Goal: Task Accomplishment & Management: Manage account settings

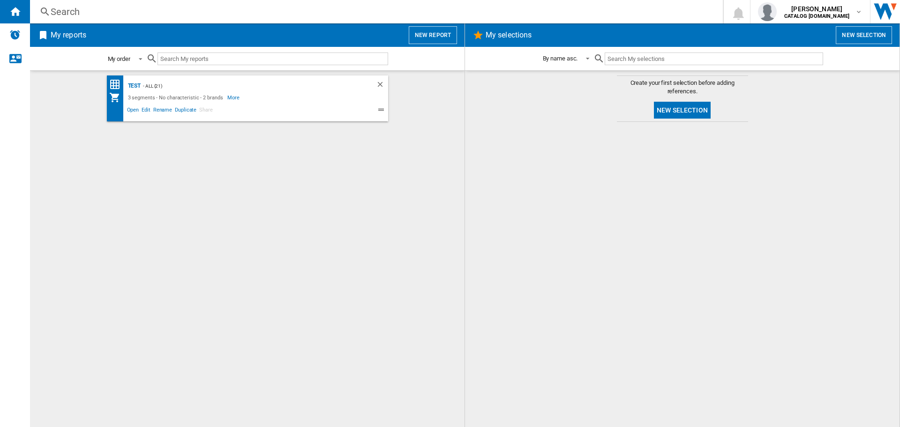
click at [130, 61] on div "My order" at bounding box center [119, 58] width 23 height 7
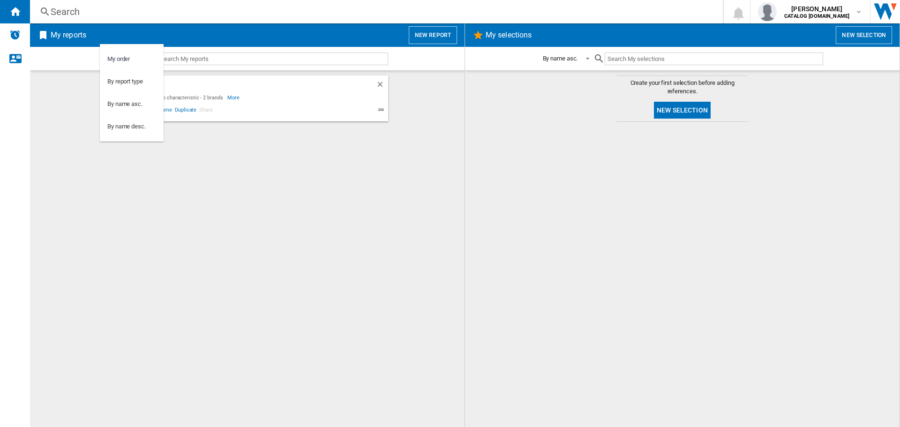
click at [52, 103] on md-backdrop at bounding box center [450, 213] width 900 height 427
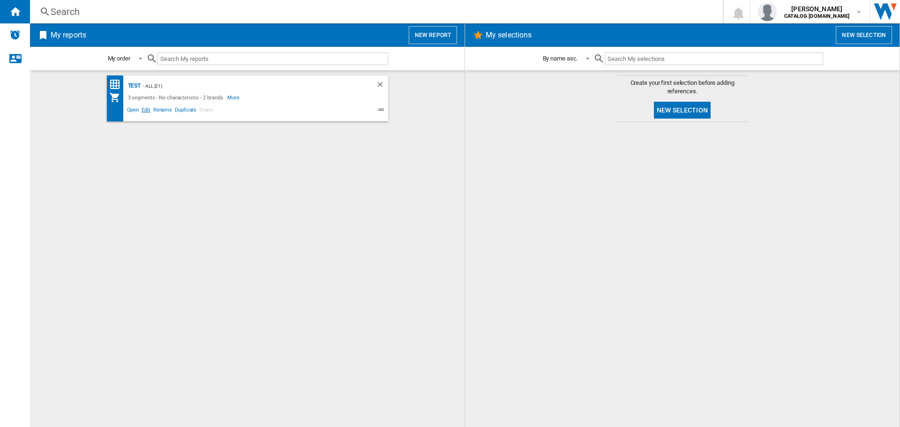
click at [149, 109] on span "Edit" at bounding box center [146, 110] width 12 height 11
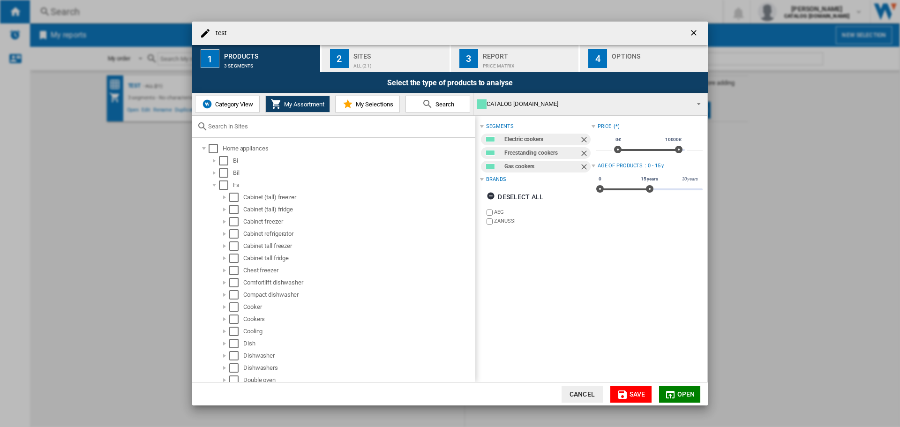
click at [496, 221] on label "ZANUSSI" at bounding box center [542, 221] width 97 height 7
click at [635, 392] on span "Save" at bounding box center [638, 395] width 16 height 8
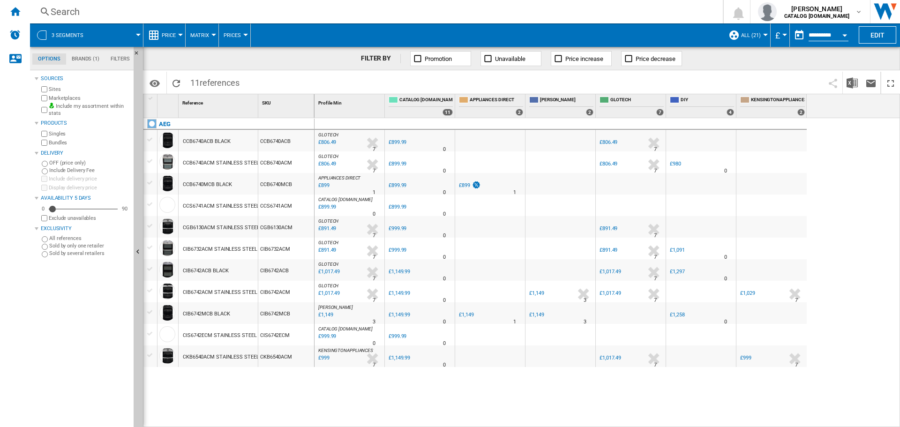
click at [36, 28] on div "3 segments" at bounding box center [87, 34] width 104 height 23
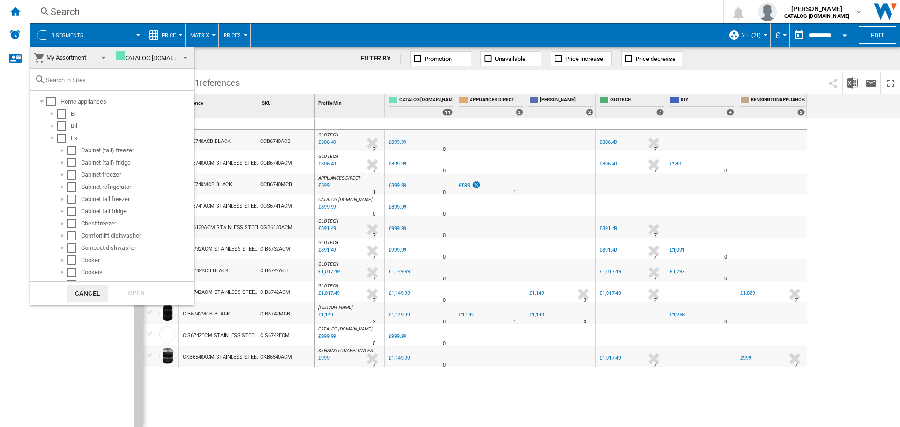
click at [119, 30] on md-backdrop at bounding box center [450, 213] width 900 height 427
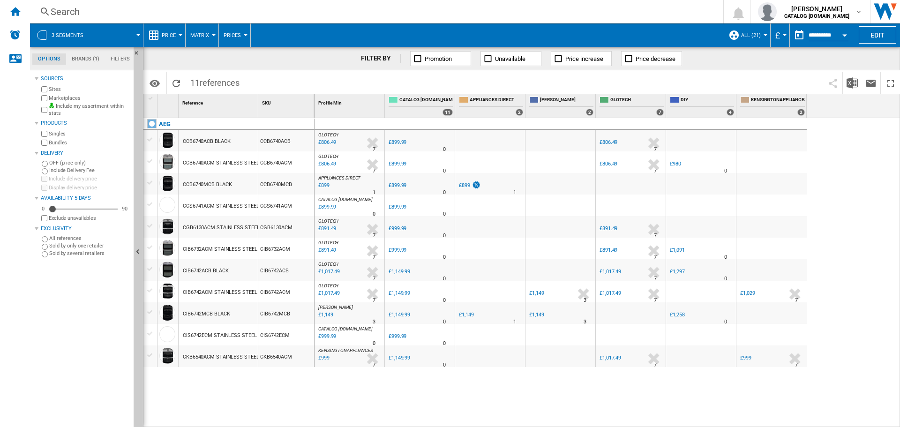
click at [125, 33] on span at bounding box center [118, 34] width 42 height 23
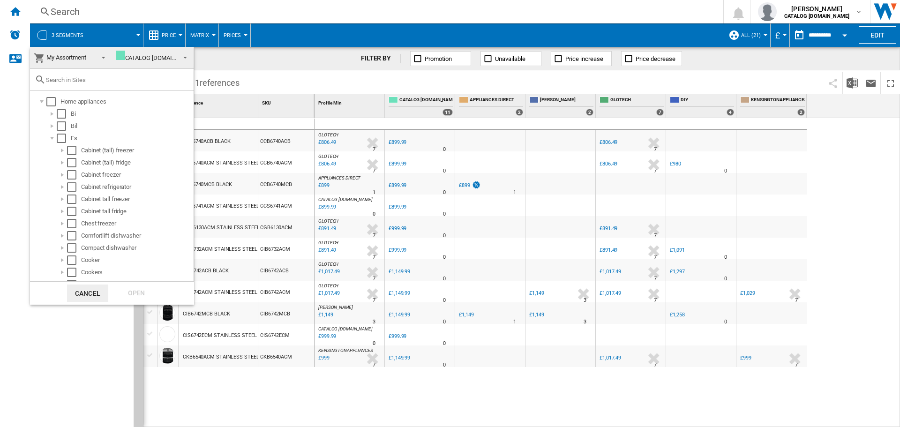
click at [180, 53] on span at bounding box center [184, 56] width 8 height 13
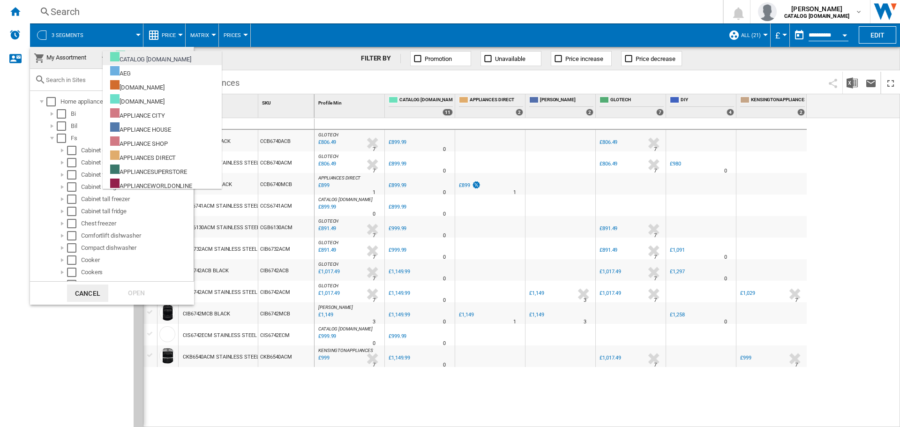
click at [153, 62] on div "CATALOG [DOMAIN_NAME]" at bounding box center [150, 58] width 81 height 12
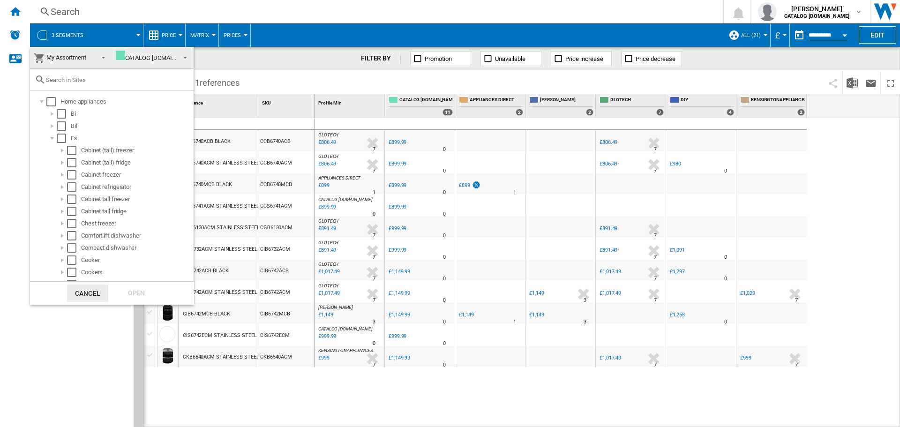
click at [98, 61] on span at bounding box center [100, 56] width 11 height 13
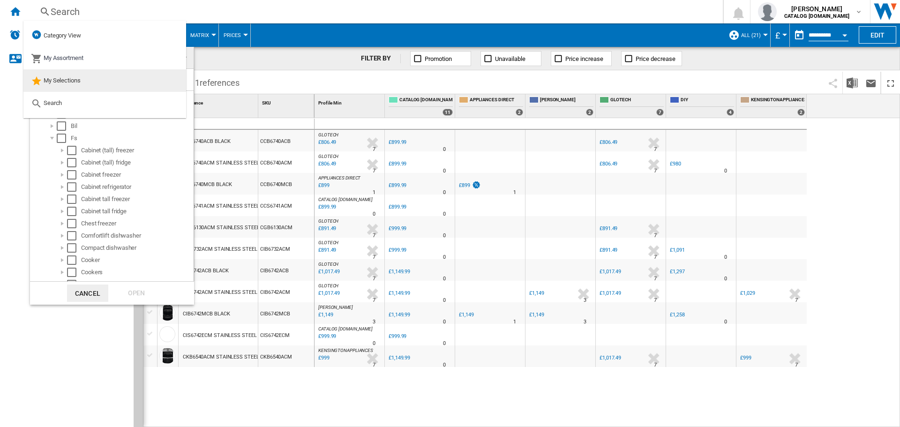
click at [71, 78] on span "My Selections" at bounding box center [62, 80] width 37 height 7
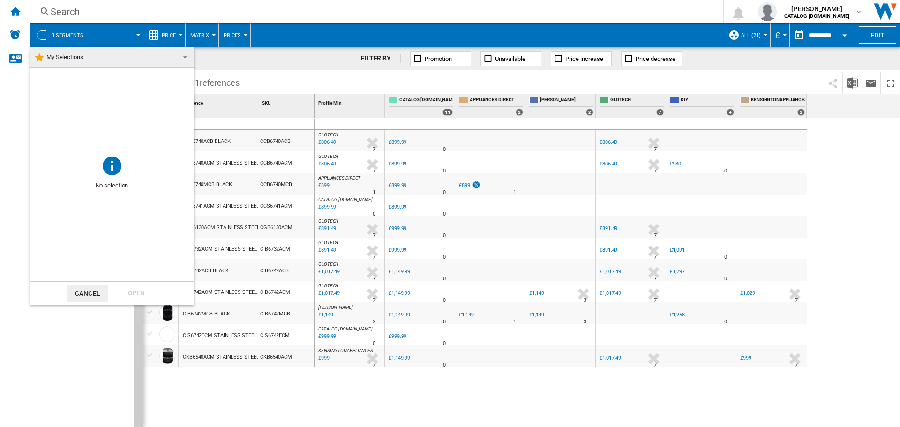
click at [97, 289] on button "Cancel" at bounding box center [87, 293] width 41 height 17
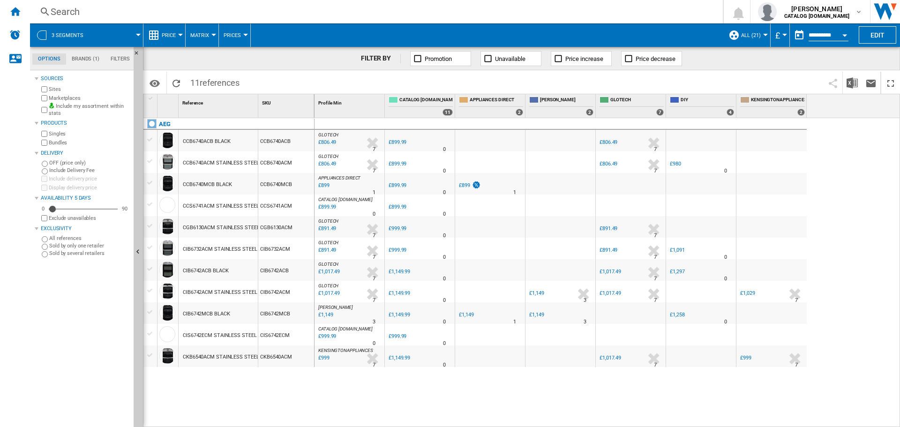
click at [137, 32] on span at bounding box center [118, 34] width 42 height 23
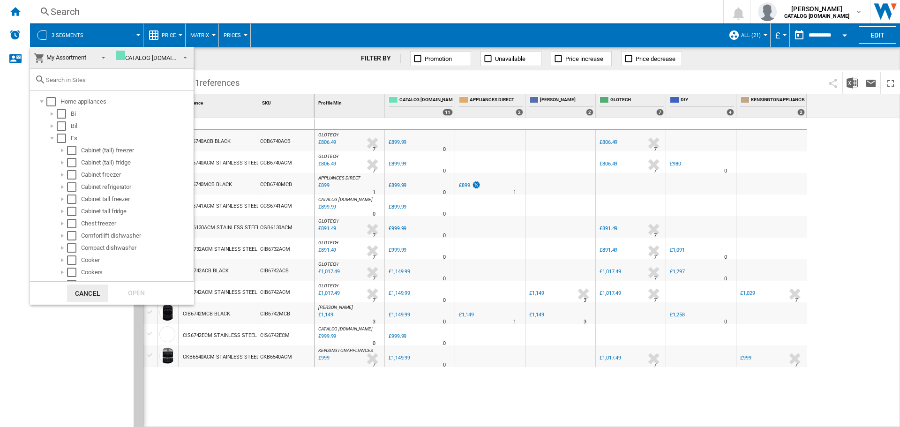
click at [241, 66] on md-backdrop at bounding box center [450, 213] width 900 height 427
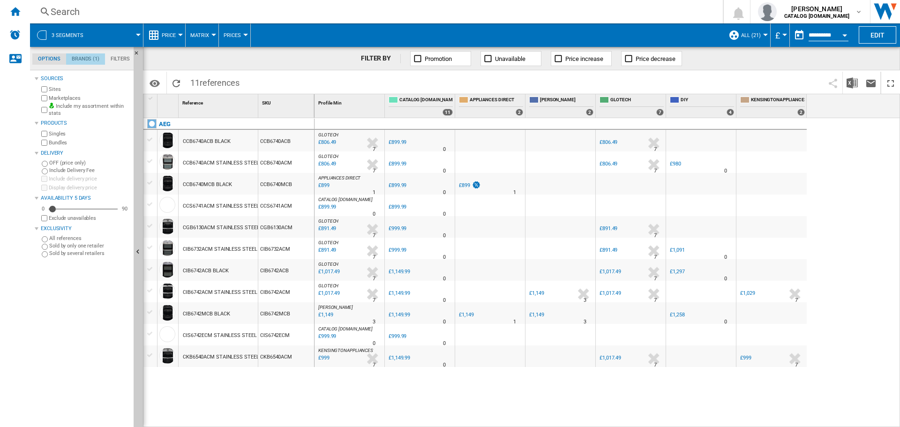
click at [91, 60] on md-tab-item "Brands (1)" at bounding box center [85, 58] width 39 height 11
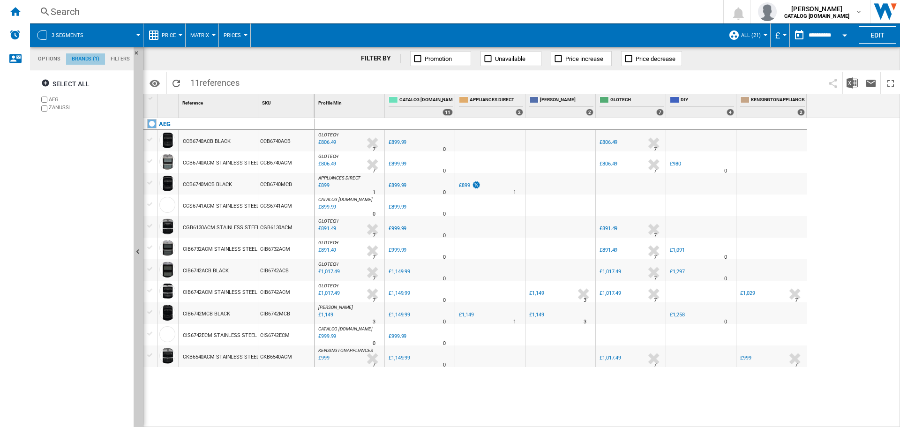
click at [91, 60] on md-tab-item "Brands (1)" at bounding box center [85, 58] width 39 height 11
click at [50, 63] on md-tab-item "Options" at bounding box center [49, 58] width 34 height 11
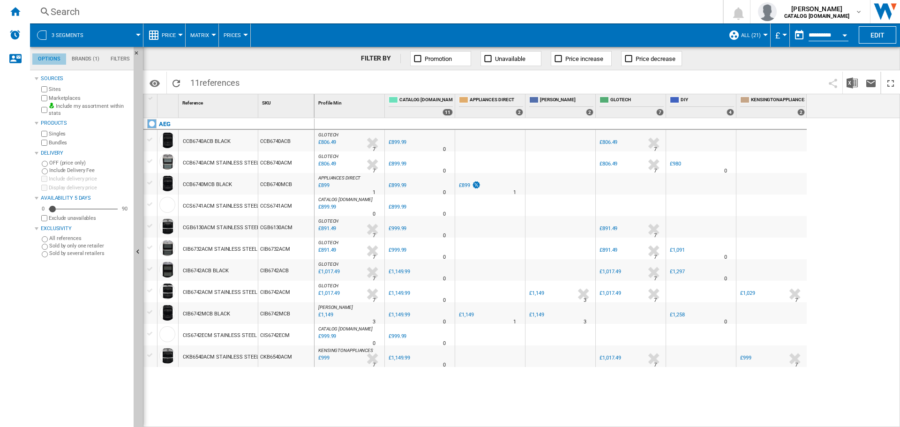
scroll to position [11, 0]
click at [123, 61] on md-tab-item "Filters" at bounding box center [120, 58] width 30 height 11
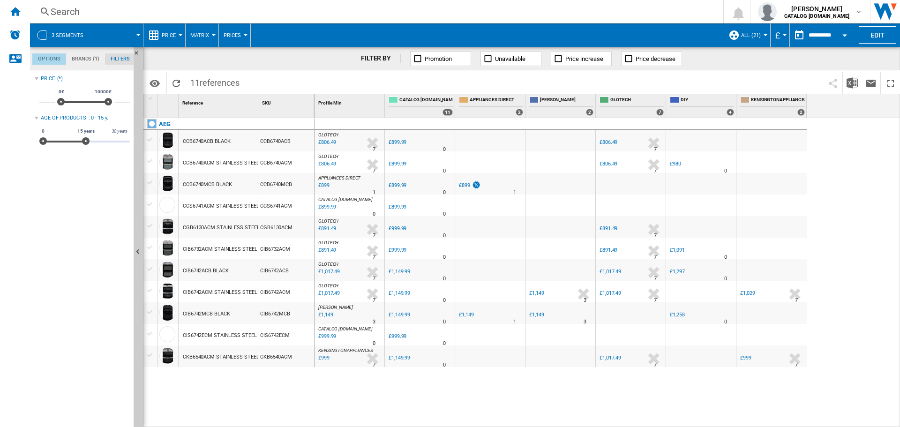
click at [46, 59] on md-tab-item "Options" at bounding box center [49, 58] width 34 height 11
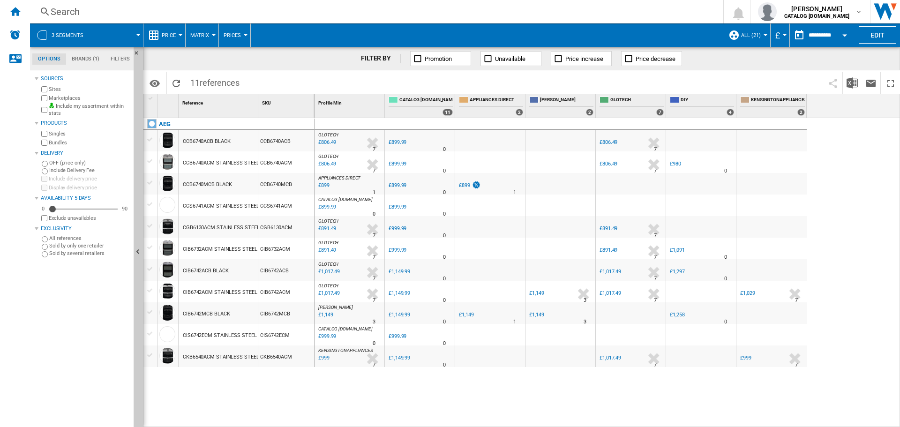
click at [42, 35] on div at bounding box center [41, 34] width 9 height 9
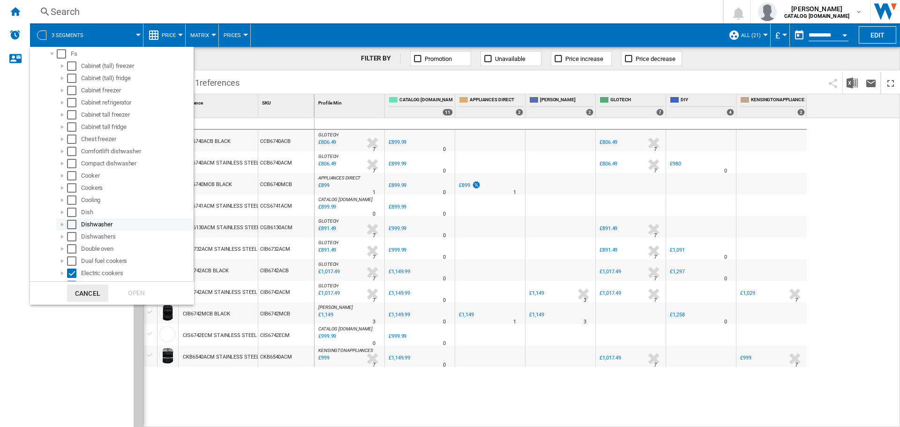
scroll to position [94, 0]
click at [63, 179] on div at bounding box center [62, 178] width 9 height 9
click at [61, 179] on div at bounding box center [62, 178] width 9 height 9
click at [60, 165] on div at bounding box center [62, 166] width 9 height 9
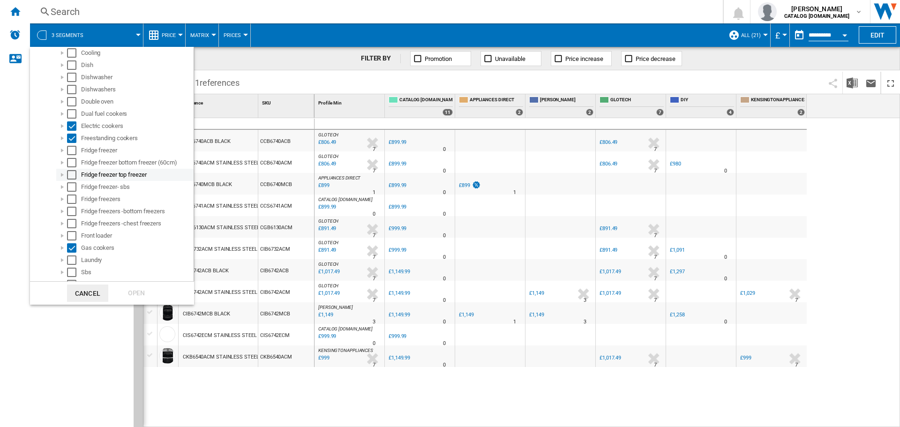
scroll to position [234, 0]
click at [65, 123] on div at bounding box center [62, 123] width 9 height 9
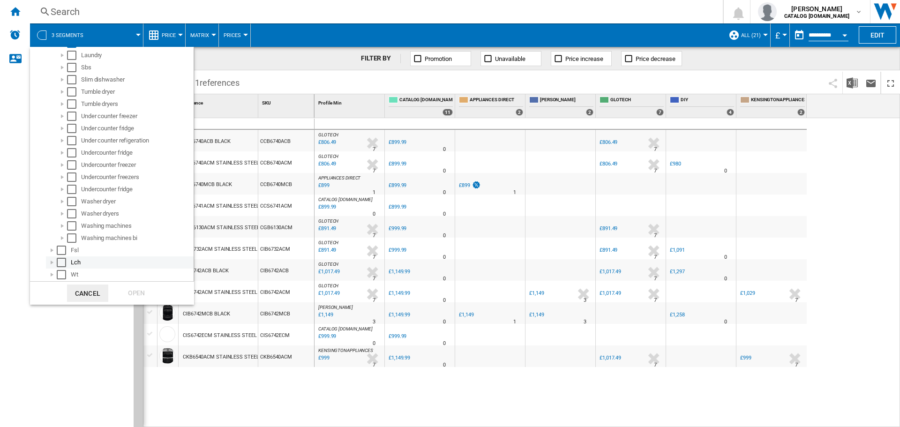
scroll to position [448, 0]
click at [87, 294] on button "Cancel" at bounding box center [87, 293] width 41 height 17
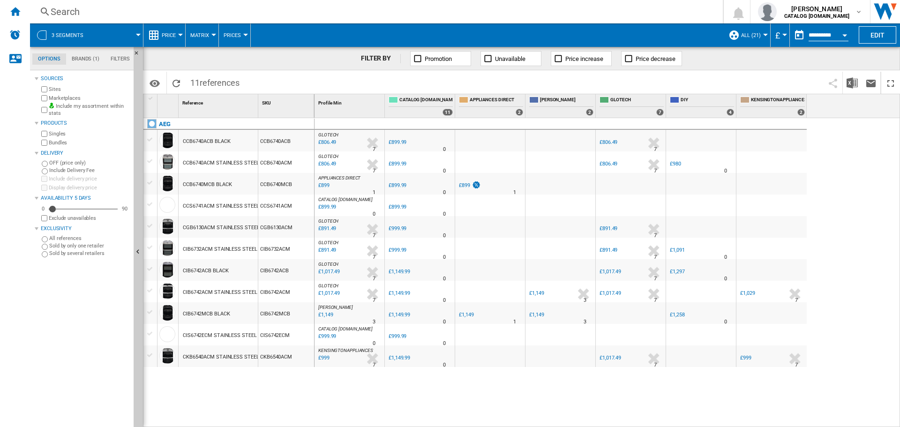
click at [755, 34] on span "ALL (21)" at bounding box center [751, 35] width 20 height 6
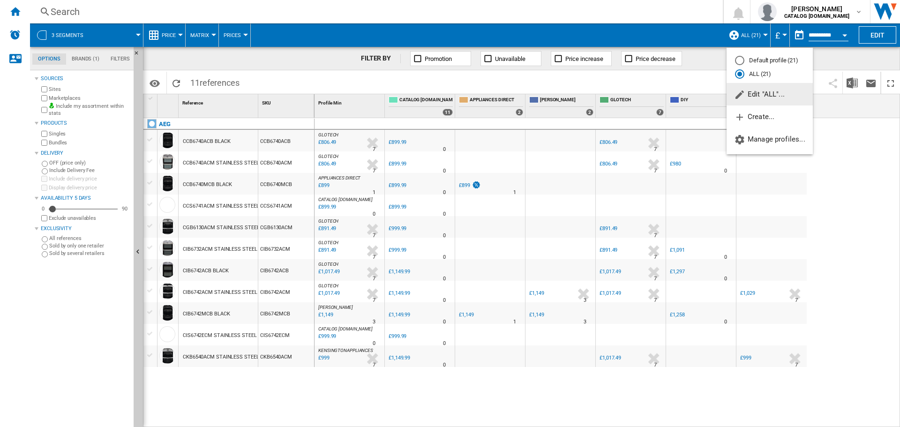
click at [758, 36] on md-backdrop at bounding box center [450, 213] width 900 height 427
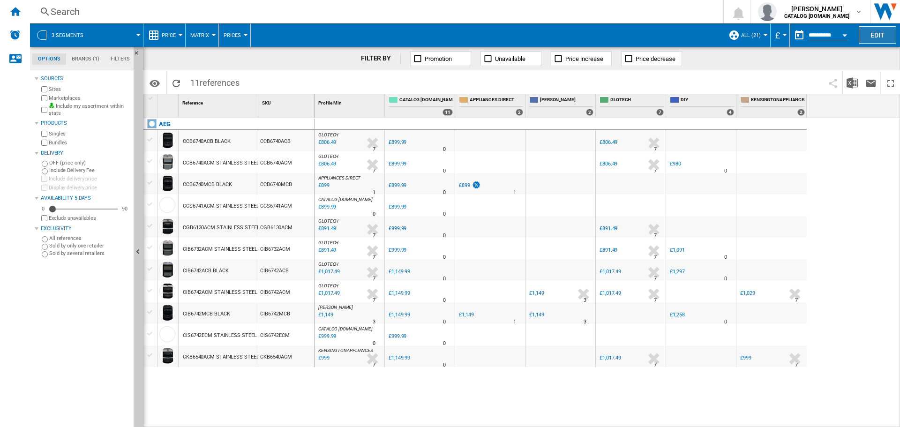
click at [887, 35] on button "Edit" at bounding box center [878, 34] width 38 height 17
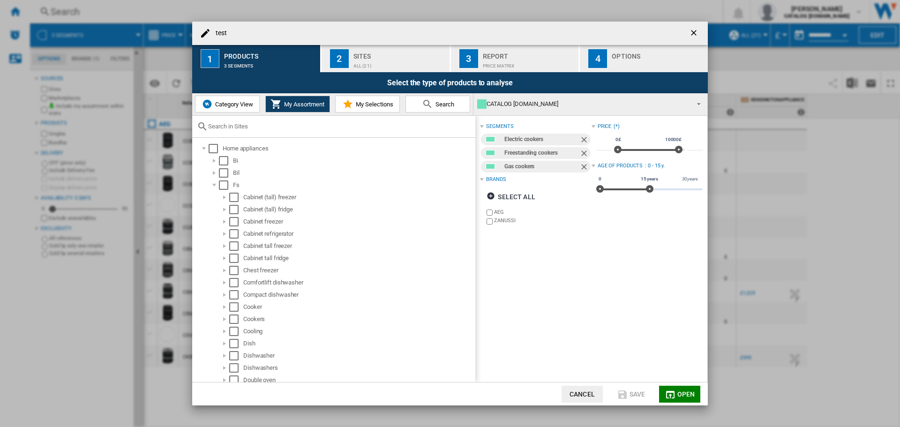
click at [386, 60] on div "ALL (21)" at bounding box center [399, 64] width 92 height 10
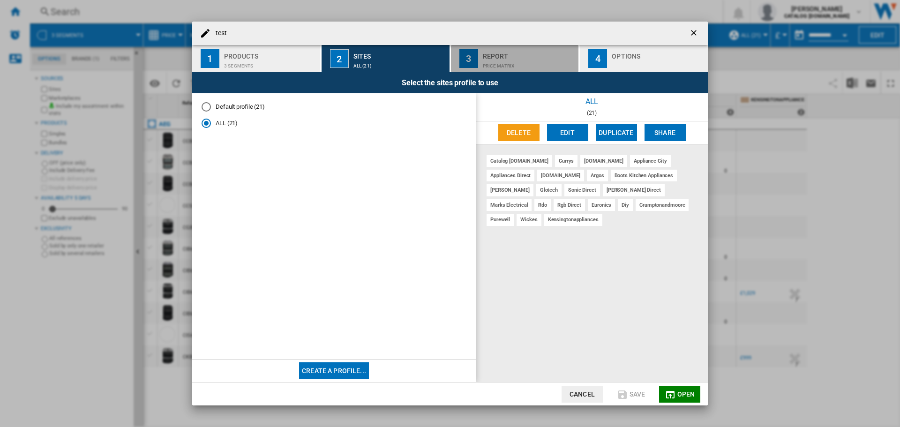
click at [491, 60] on div "Price Matrix" at bounding box center [529, 64] width 92 height 10
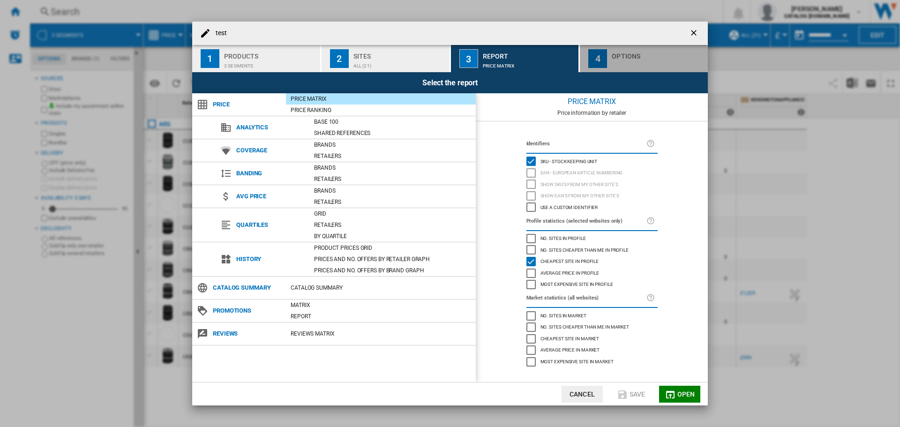
click at [614, 54] on div "Options" at bounding box center [658, 54] width 92 height 10
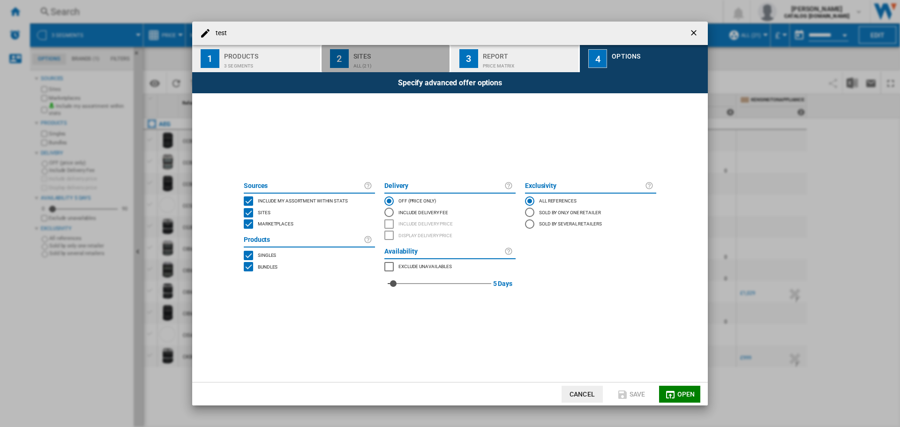
click at [395, 62] on div "ALL (21)" at bounding box center [399, 64] width 92 height 10
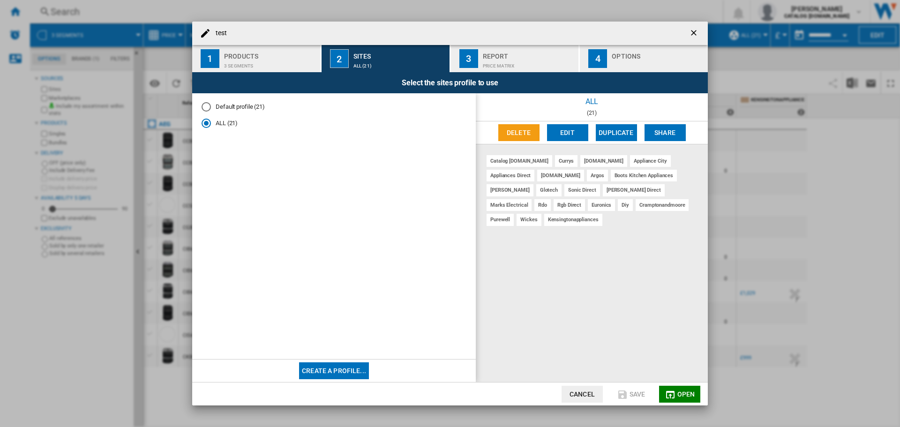
click at [211, 108] on md-radio-button "Default profile (21)" at bounding box center [334, 107] width 265 height 9
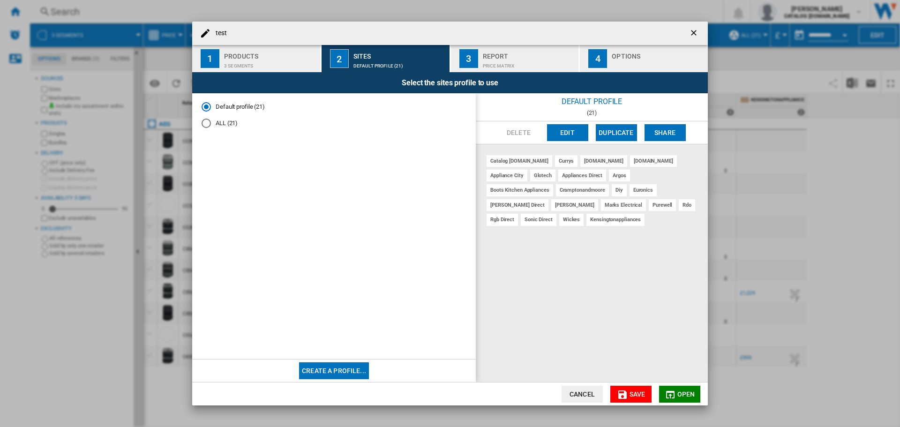
click at [220, 125] on md-radio-button "ALL (21)" at bounding box center [334, 123] width 265 height 9
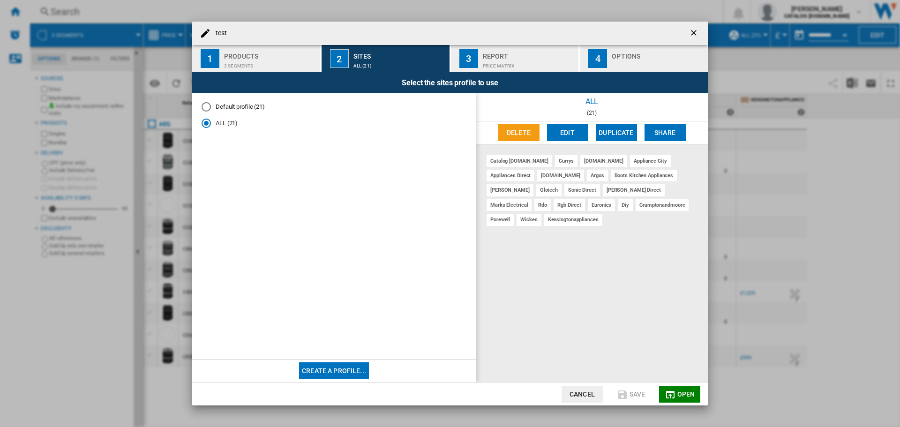
click at [221, 111] on md-radio-button "Default profile (21)" at bounding box center [334, 107] width 265 height 9
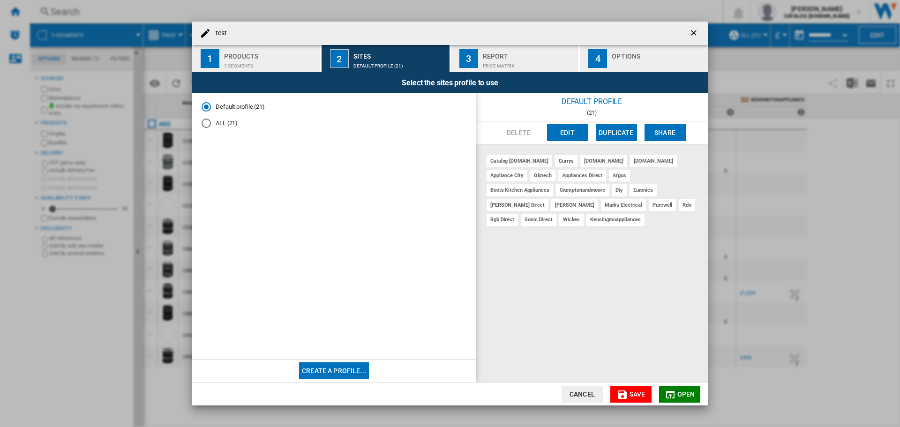
click at [221, 124] on md-radio-button "ALL (21)" at bounding box center [334, 123] width 265 height 9
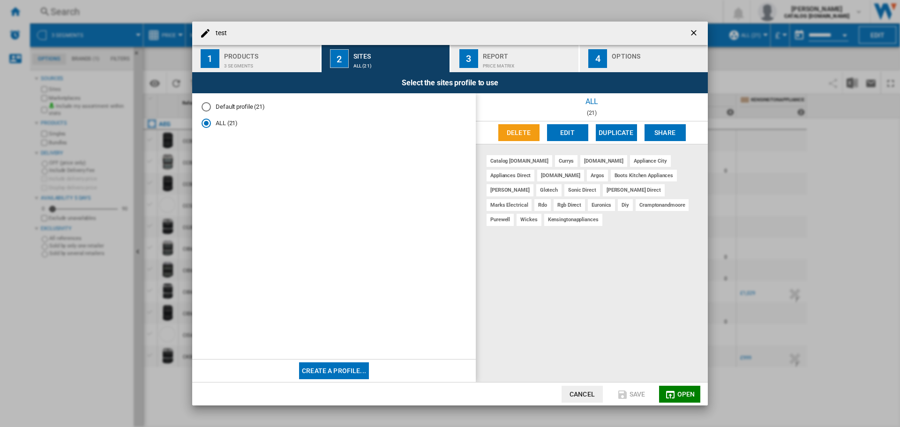
click at [508, 53] on div "Report" at bounding box center [529, 54] width 92 height 10
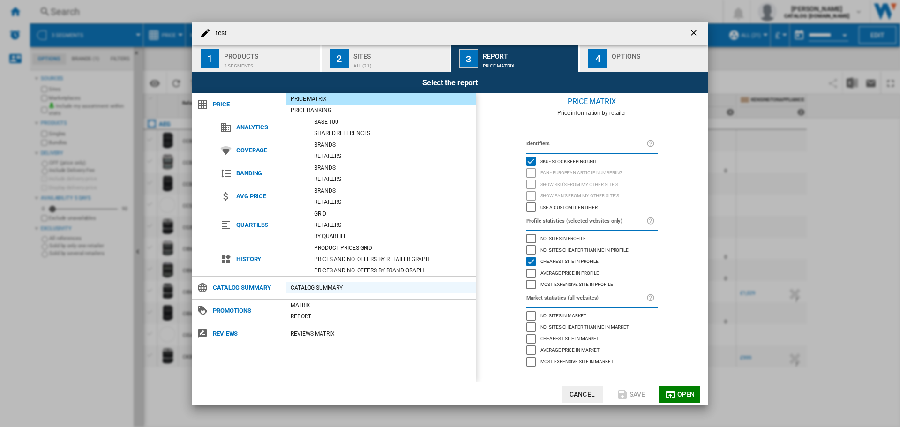
click at [326, 288] on div "Catalog Summary" at bounding box center [381, 287] width 190 height 9
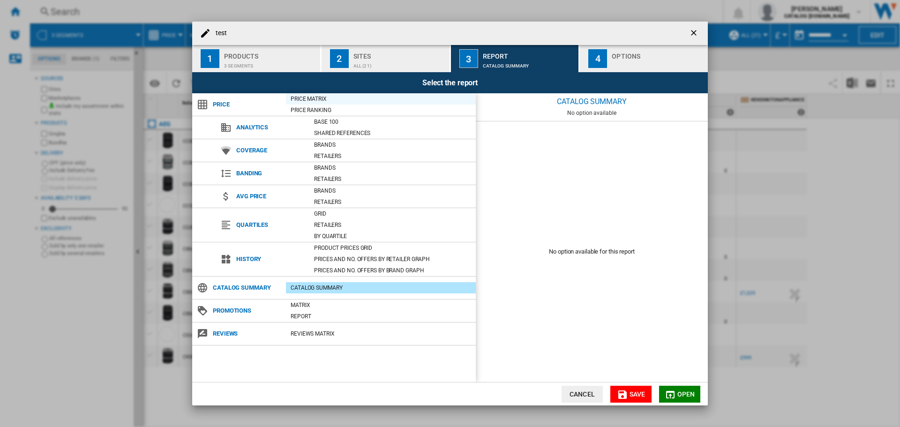
click at [317, 96] on div "Price Matrix" at bounding box center [381, 98] width 190 height 9
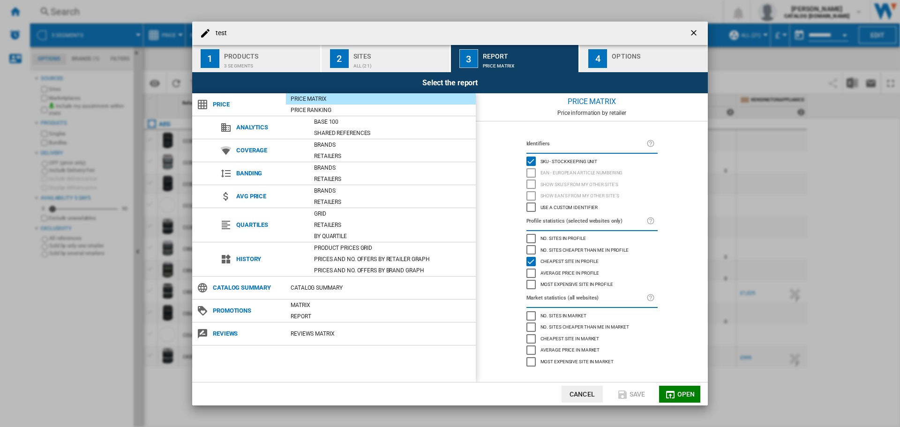
click at [595, 393] on button "Cancel" at bounding box center [582, 394] width 41 height 17
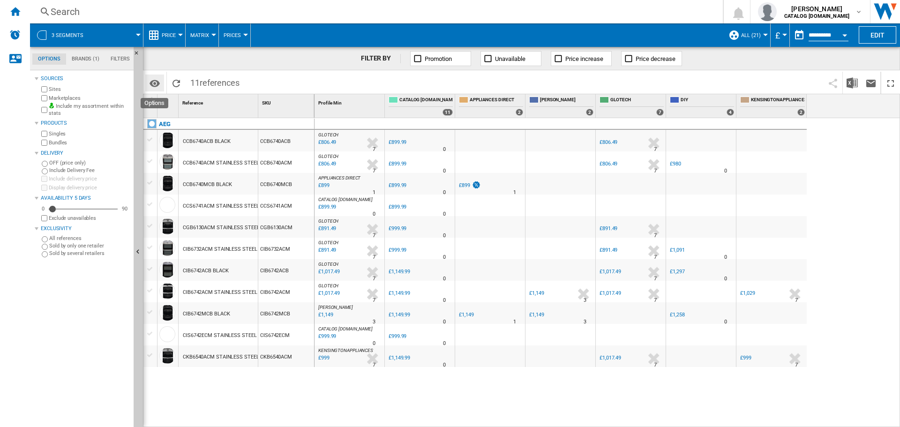
click at [149, 83] on md-icon "Options" at bounding box center [154, 83] width 11 height 11
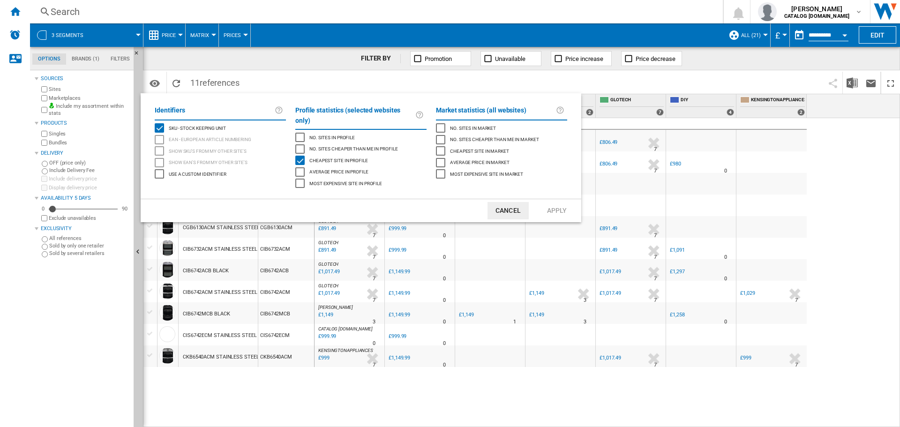
click at [201, 125] on span "SKU - Stock Keeping Unit" at bounding box center [197, 127] width 57 height 7
click at [573, 202] on button "Apply" at bounding box center [556, 210] width 41 height 17
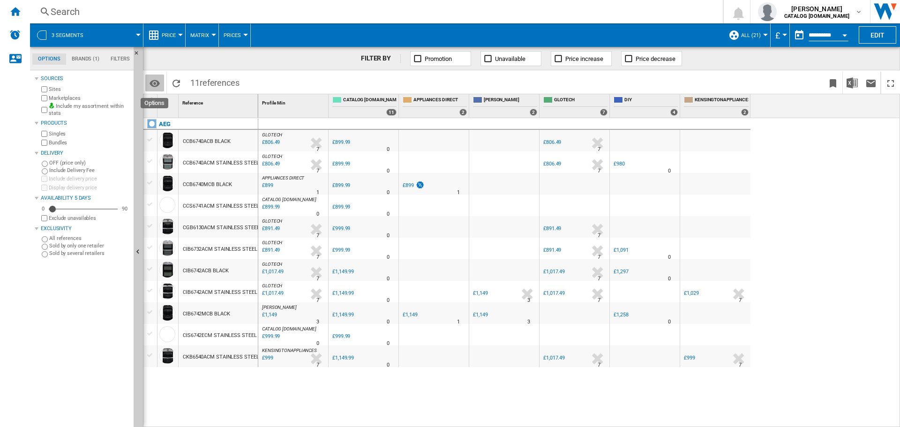
click at [154, 83] on md-icon "Options" at bounding box center [154, 83] width 11 height 11
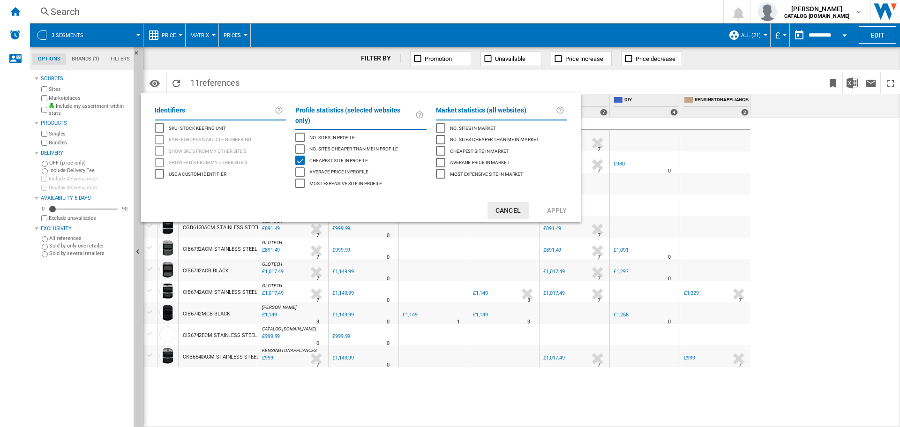
click at [200, 123] on div "SKU - Stock Keeping Unit" at bounding box center [196, 127] width 60 height 9
click at [558, 202] on button "Apply" at bounding box center [556, 210] width 41 height 17
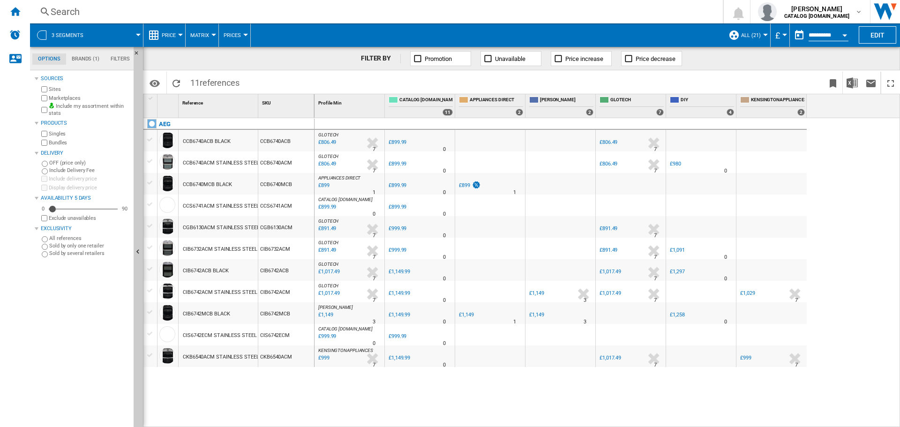
drag, startPoint x: 262, startPoint y: 313, endPoint x: 288, endPoint y: 312, distance: 25.8
click at [286, 311] on div "CIB6742MCB" at bounding box center [286, 313] width 56 height 22
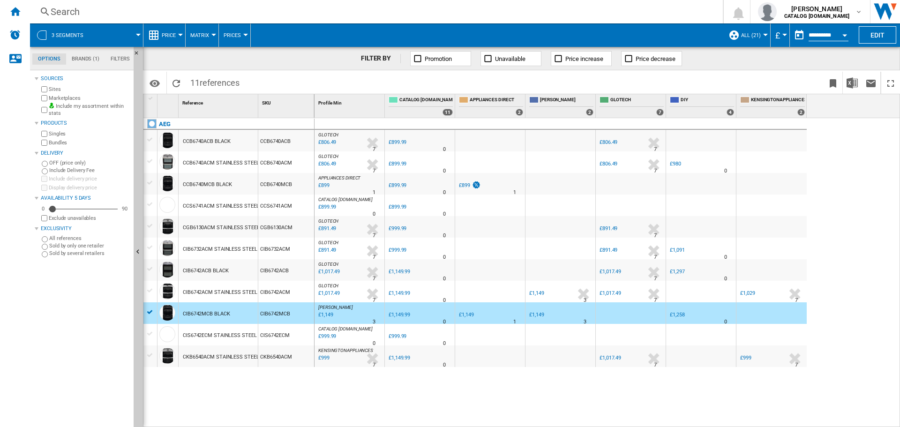
drag, startPoint x: 285, startPoint y: 313, endPoint x: 278, endPoint y: 312, distance: 6.6
click at [285, 313] on div "CIB6742MCB" at bounding box center [286, 313] width 56 height 22
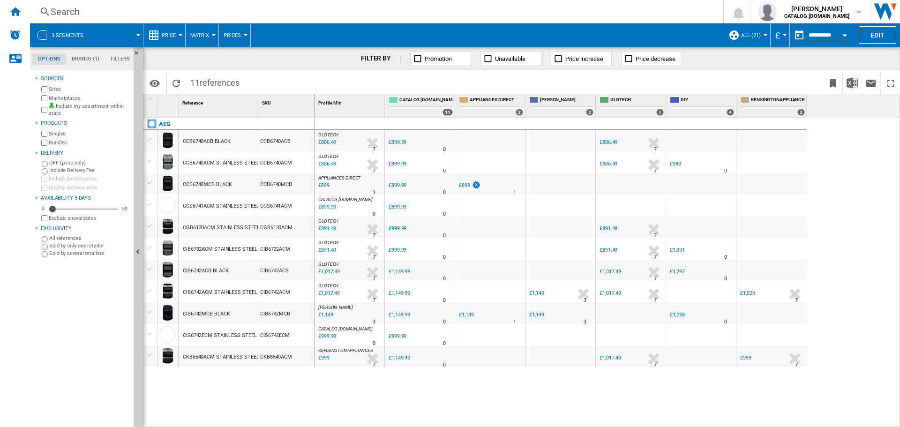
click at [329, 315] on div "£1,149" at bounding box center [325, 314] width 16 height 9
click at [754, 30] on button "ALL (21)" at bounding box center [753, 34] width 24 height 23
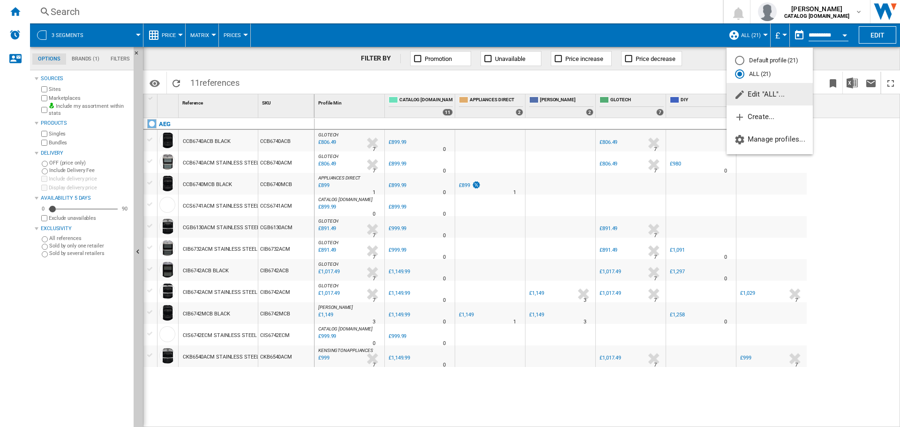
click at [764, 94] on span "Edit "ALL"..." at bounding box center [759, 94] width 51 height 8
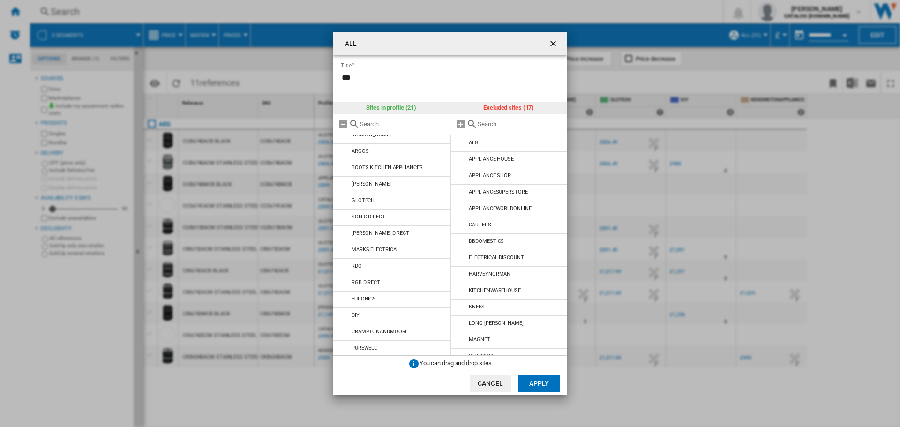
scroll to position [125, 0]
click at [499, 388] on button "Cancel" at bounding box center [490, 383] width 41 height 17
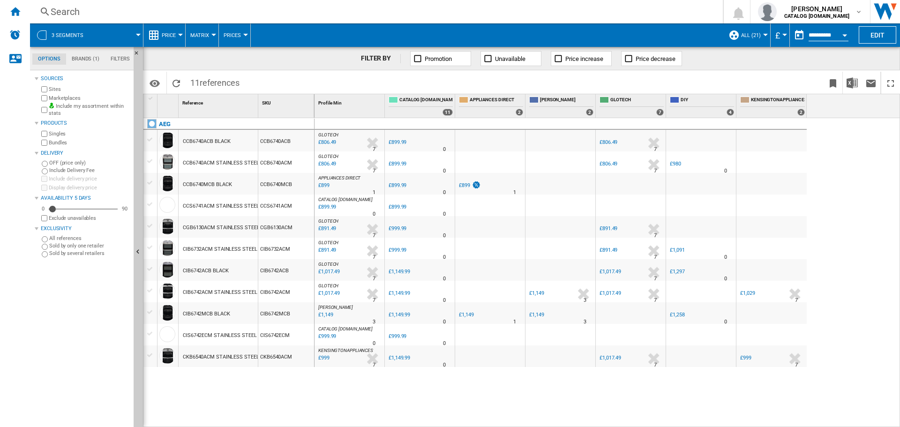
click at [84, 58] on md-tab-item "Brands (1)" at bounding box center [85, 58] width 39 height 11
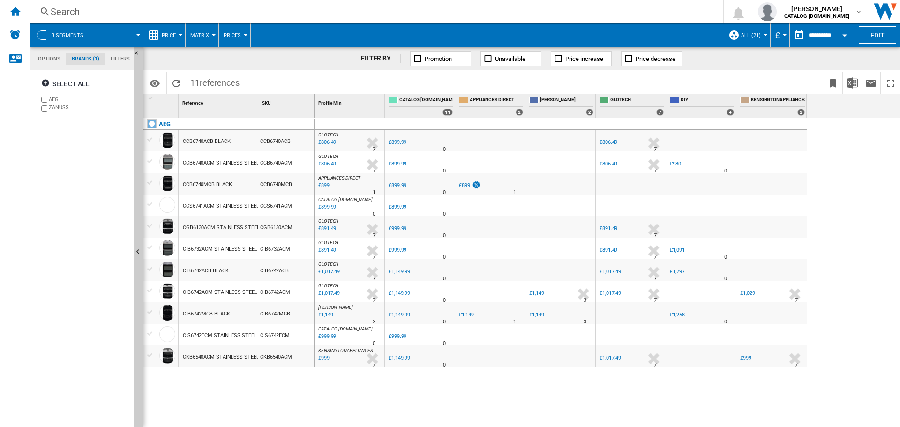
click at [47, 113] on md-content "Select all AEG [GEOGRAPHIC_DATA]" at bounding box center [82, 95] width 95 height 45
click at [91, 58] on md-tab-item "Brands (2)" at bounding box center [85, 58] width 39 height 11
click at [79, 61] on md-tab-item "Brands (2)" at bounding box center [85, 58] width 39 height 11
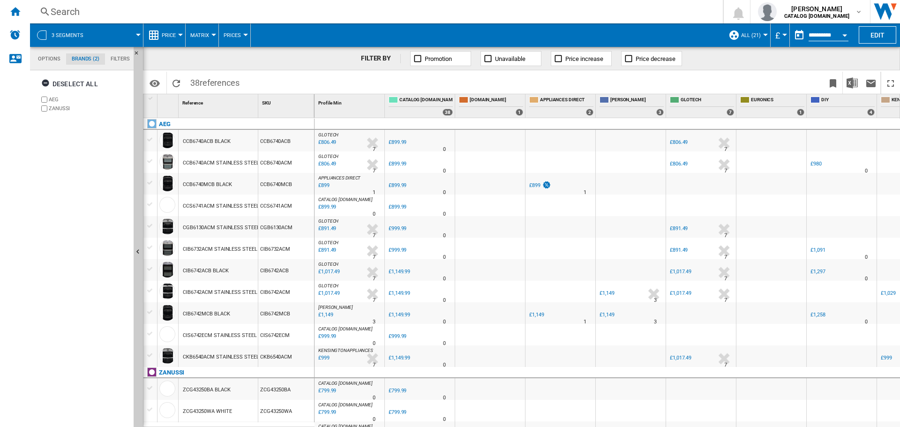
click at [59, 110] on label "ZANUSSI" at bounding box center [89, 108] width 81 height 7
click at [86, 58] on md-tab-item "Brands (1)" at bounding box center [85, 58] width 39 height 11
click at [53, 57] on md-tab-item "Options" at bounding box center [49, 58] width 34 height 11
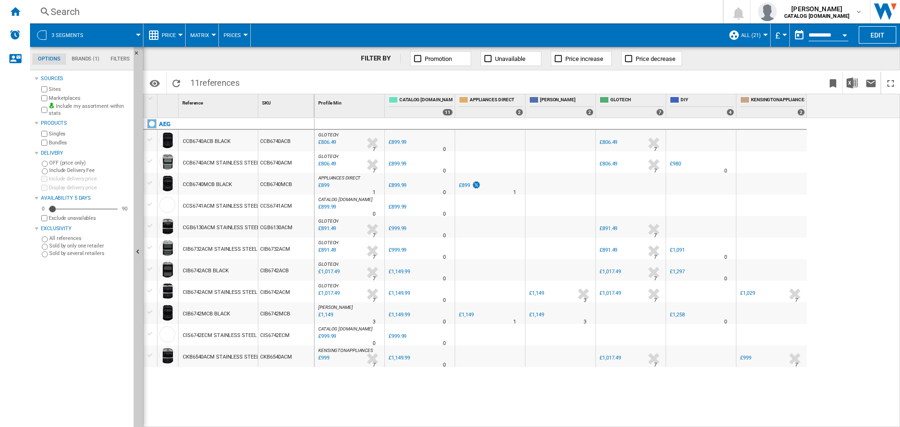
click at [176, 33] on button "Price" at bounding box center [171, 34] width 19 height 23
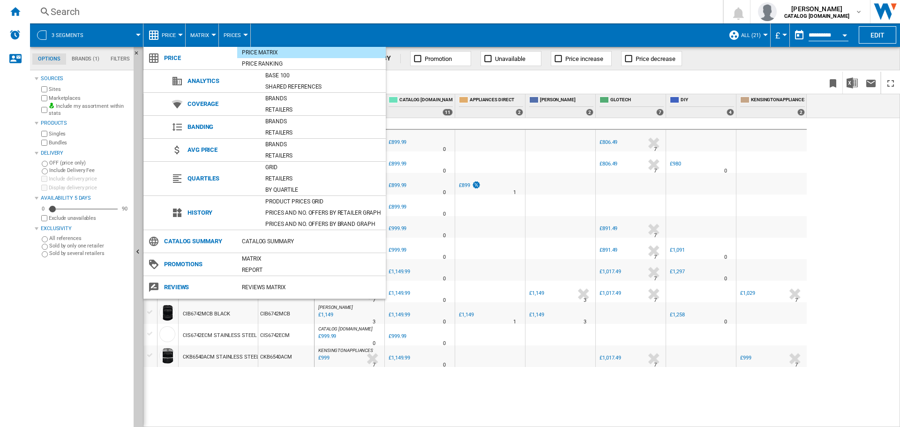
click at [177, 32] on md-backdrop at bounding box center [450, 213] width 900 height 427
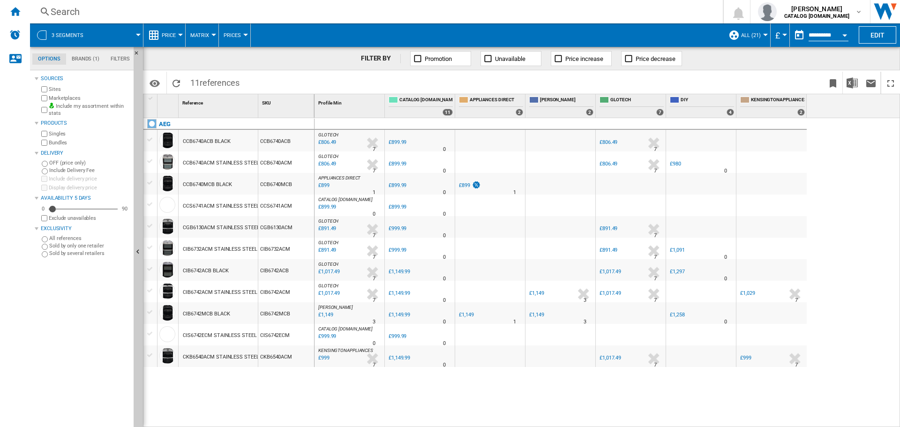
click at [215, 33] on md-menu "Matrix Matrix Ranking" at bounding box center [202, 34] width 33 height 23
click at [209, 35] on span "Matrix" at bounding box center [199, 35] width 19 height 6
click at [209, 55] on span "Matrix" at bounding box center [203, 58] width 20 height 8
click at [238, 36] on span "Prices" at bounding box center [232, 35] width 17 height 6
click at [241, 35] on md-backdrop at bounding box center [450, 213] width 900 height 427
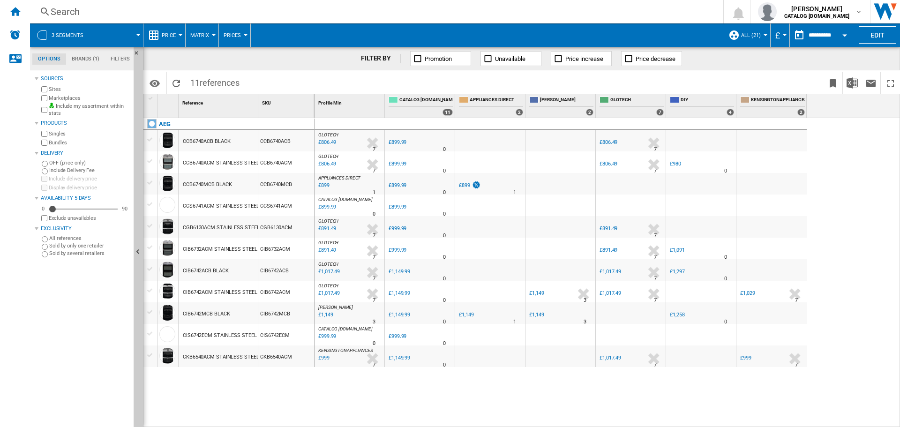
click at [242, 34] on button "Prices" at bounding box center [235, 34] width 22 height 23
click at [238, 78] on span "Gaps" at bounding box center [234, 80] width 16 height 8
click at [240, 37] on button "Gaps" at bounding box center [233, 34] width 18 height 23
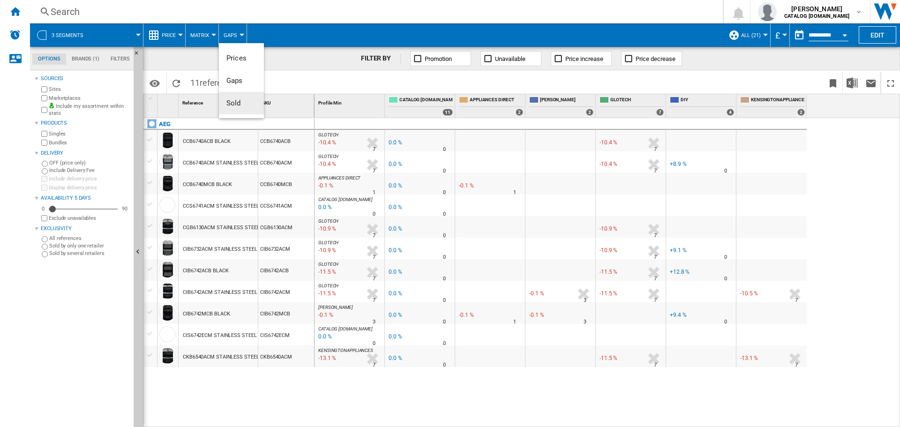
click at [240, 109] on button "Sold" at bounding box center [241, 103] width 45 height 23
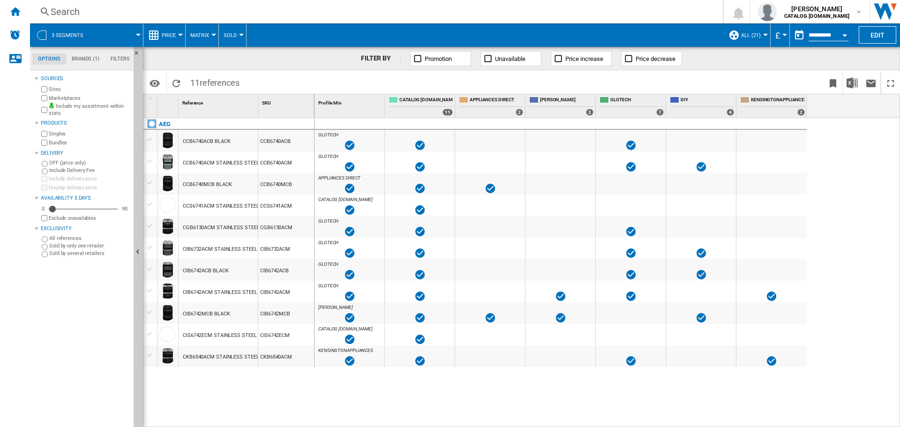
click at [240, 35] on div at bounding box center [241, 35] width 5 height 2
click at [240, 60] on span "Prices" at bounding box center [236, 58] width 20 height 8
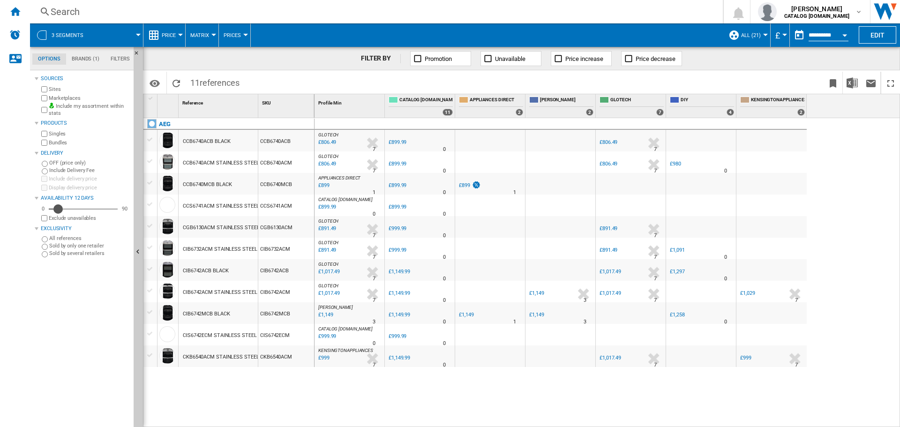
drag, startPoint x: 53, startPoint y: 209, endPoint x: 58, endPoint y: 210, distance: 4.8
click at [58, 210] on div "Availability" at bounding box center [57, 208] width 9 height 9
click at [178, 83] on ng-md-icon "Reload" at bounding box center [176, 83] width 11 height 11
click at [121, 61] on md-tab-item "Filters" at bounding box center [120, 58] width 30 height 11
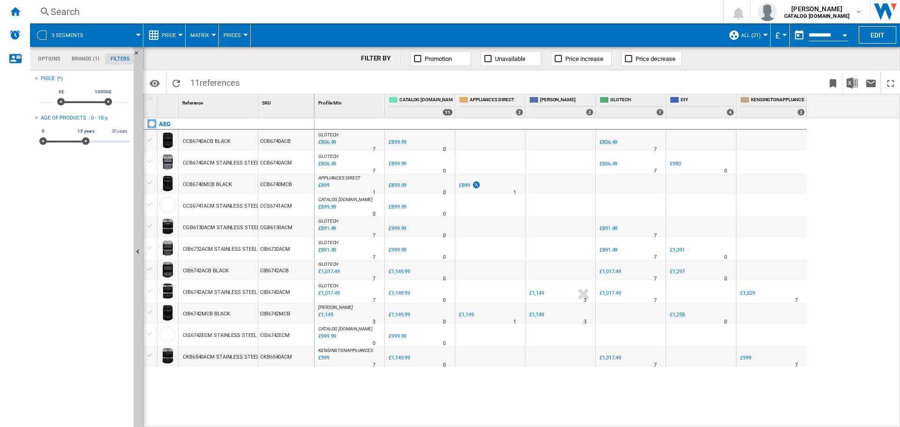
scroll to position [61, 0]
click at [119, 57] on md-tab-item "Filters" at bounding box center [120, 58] width 30 height 11
click at [41, 60] on md-tab-item "Options" at bounding box center [49, 58] width 34 height 11
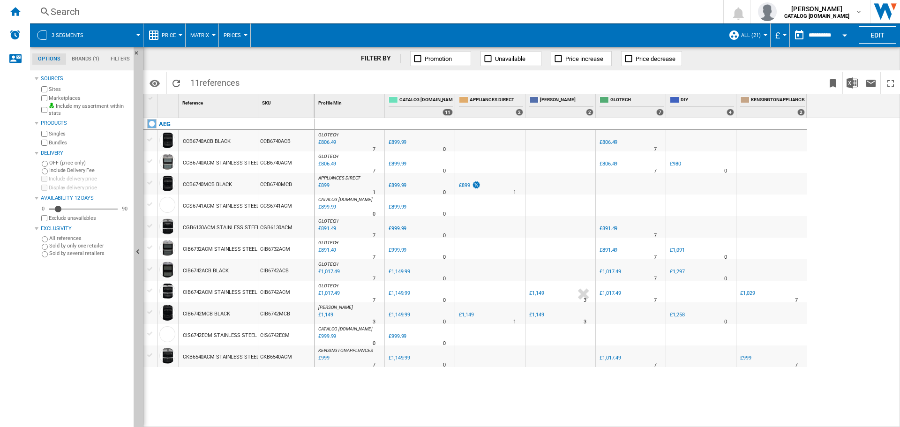
click at [141, 31] on md-menu "3 segments" at bounding box center [86, 34] width 113 height 23
click at [39, 34] on div at bounding box center [41, 34] width 9 height 9
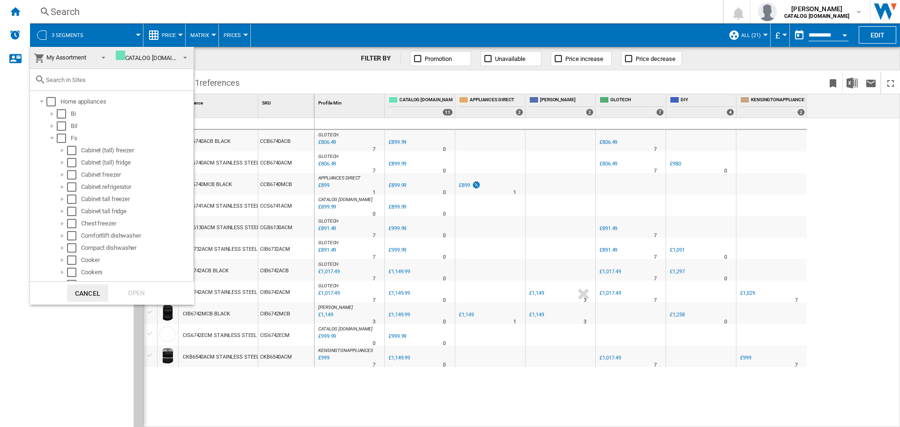
click at [90, 59] on span "My Assortment" at bounding box center [64, 57] width 60 height 13
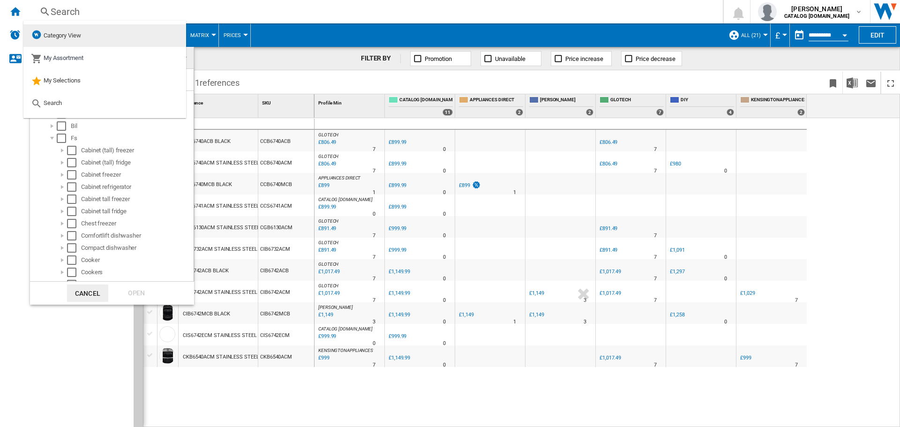
click at [66, 30] on div "Category View" at bounding box center [56, 35] width 50 height 13
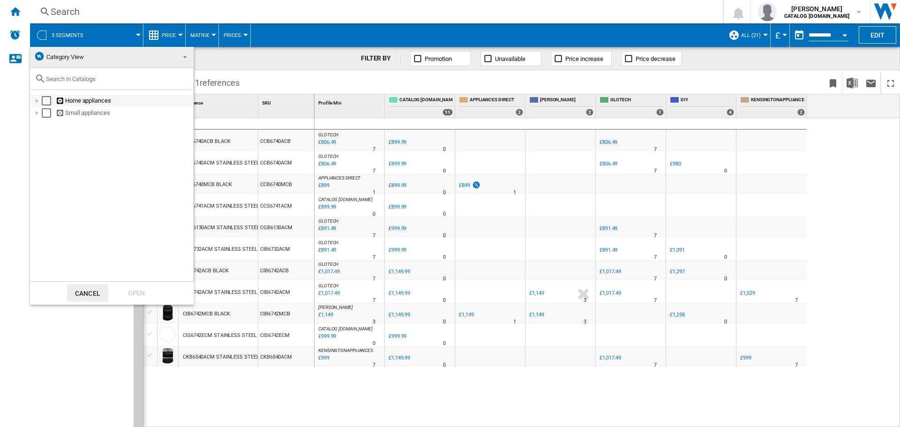
click at [36, 101] on div at bounding box center [36, 100] width 9 height 9
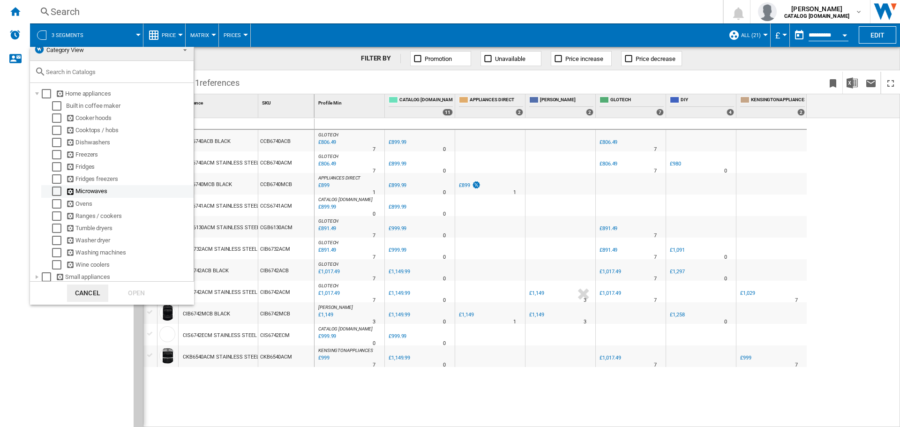
scroll to position [9, 0]
click at [69, 215] on ng-md-icon at bounding box center [70, 214] width 9 height 9
click at [60, 213] on div "Select" at bounding box center [56, 214] width 9 height 9
click at [132, 291] on div "Open" at bounding box center [136, 293] width 41 height 17
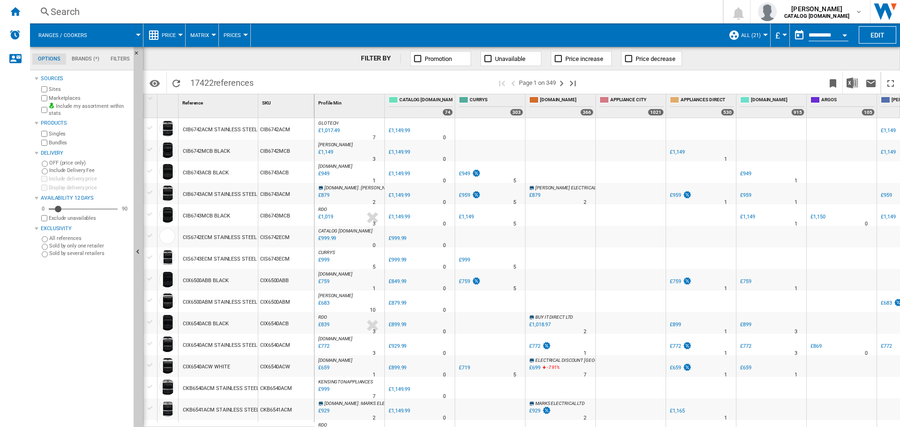
scroll to position [183, 0]
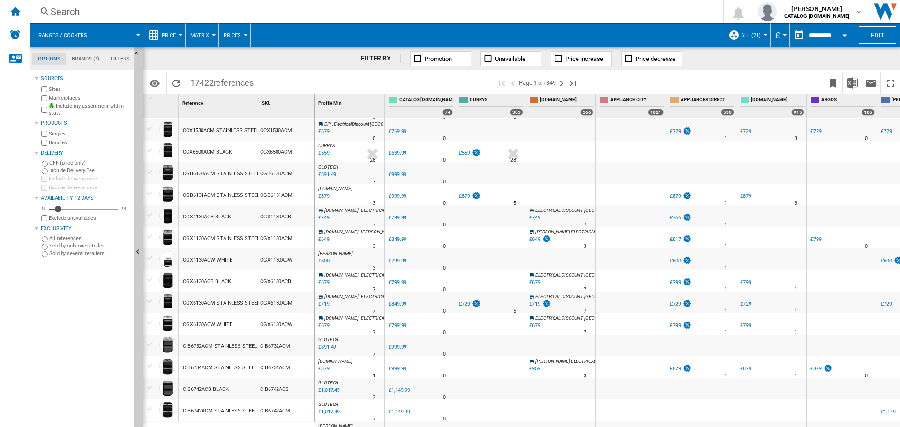
click at [86, 60] on md-tab-item "Brands (*)" at bounding box center [85, 58] width 39 height 11
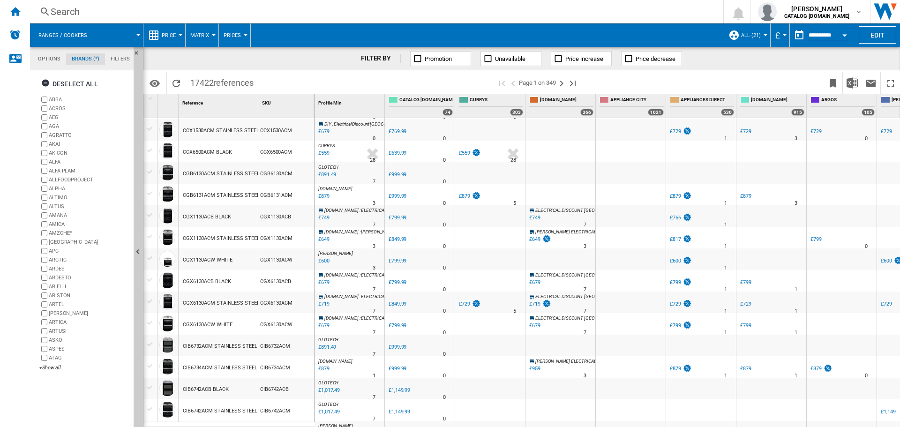
scroll to position [36, 0]
click at [46, 85] on ng-md-icon "button" at bounding box center [46, 84] width 11 height 11
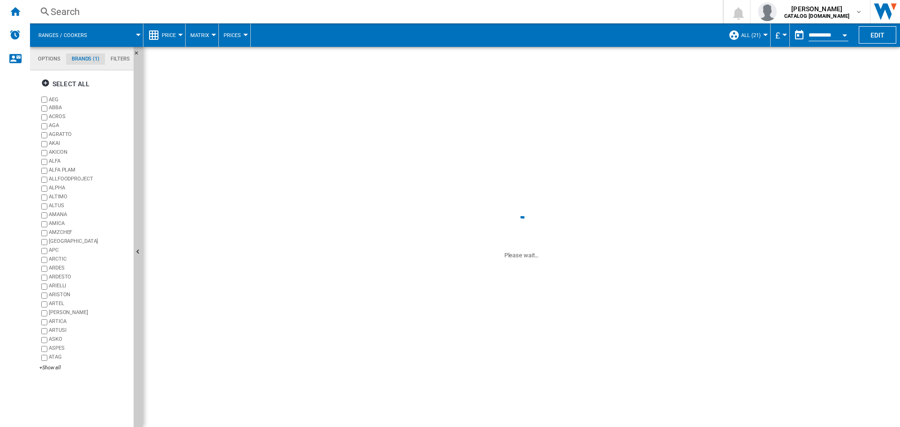
click at [176, 84] on ng-md-icon "Reload" at bounding box center [176, 83] width 11 height 11
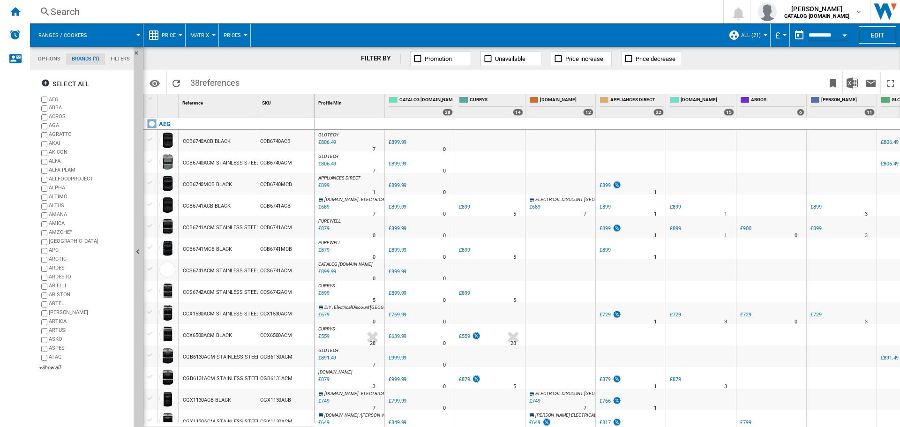
click at [99, 57] on md-tab-item "Brands (1)" at bounding box center [85, 58] width 39 height 11
click at [55, 59] on md-tab-item "Options" at bounding box center [49, 58] width 34 height 11
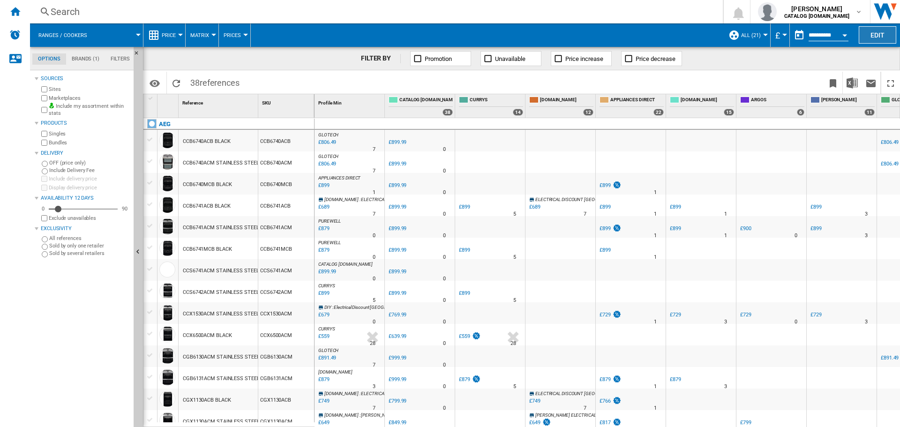
click at [879, 33] on button "Edit" at bounding box center [878, 34] width 38 height 17
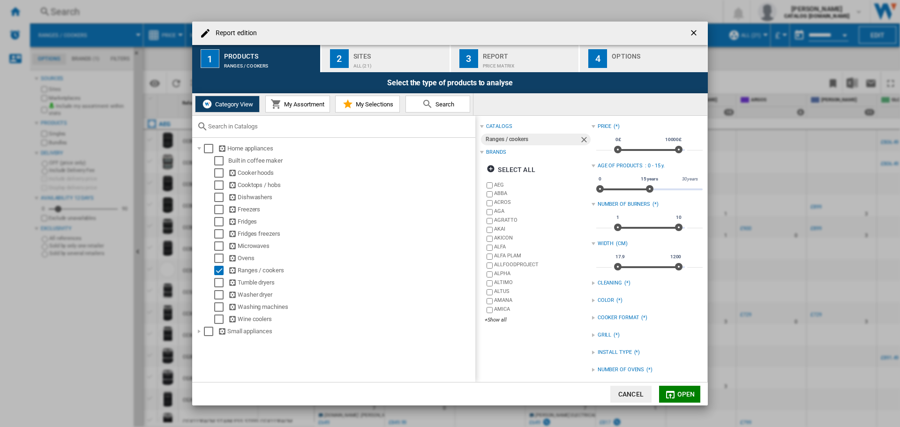
click at [304, 102] on span "My Assortment" at bounding box center [303, 104] width 43 height 7
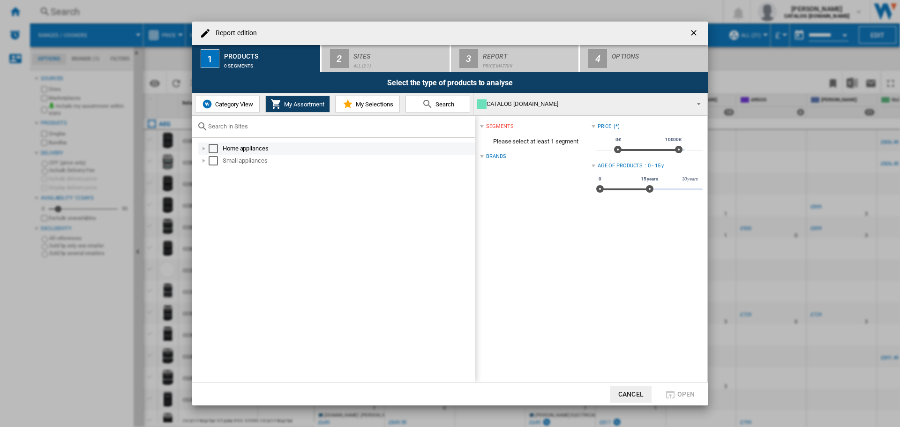
click at [202, 151] on div "Report edition ..." at bounding box center [203, 148] width 9 height 9
click at [214, 184] on div "Report edition ..." at bounding box center [214, 184] width 9 height 9
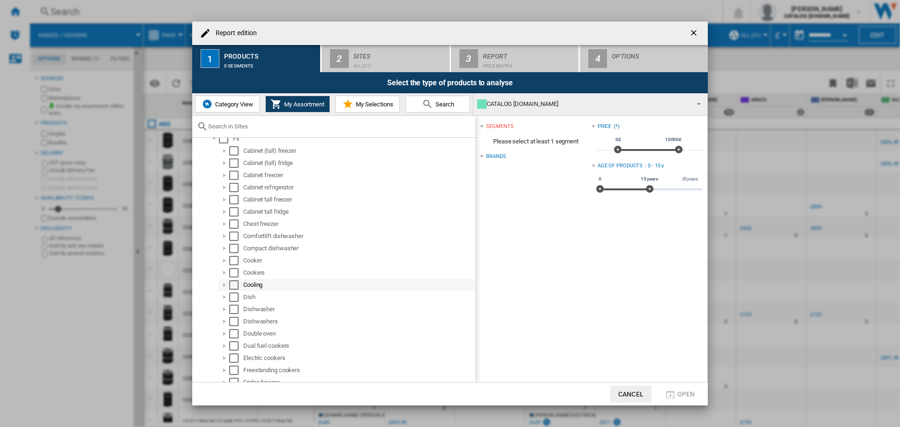
scroll to position [47, 0]
click at [225, 259] on div "Report edition ..." at bounding box center [224, 260] width 9 height 9
click at [224, 259] on div "Report edition ..." at bounding box center [224, 260] width 9 height 9
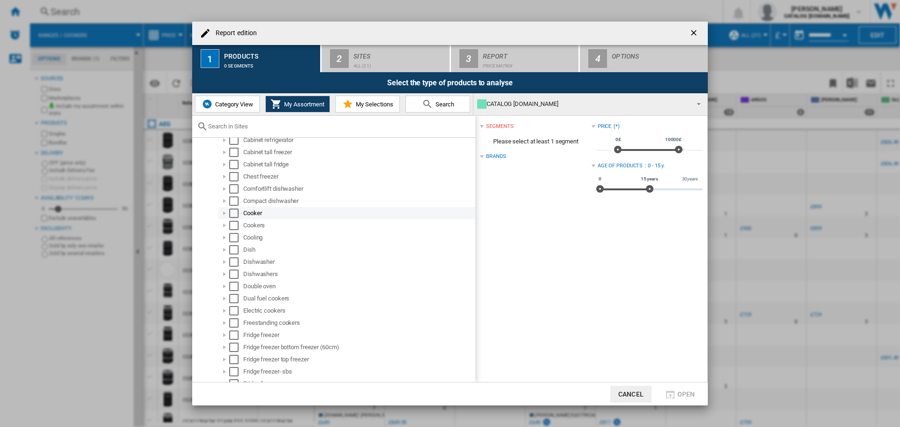
click at [235, 214] on div "Select" at bounding box center [233, 213] width 9 height 9
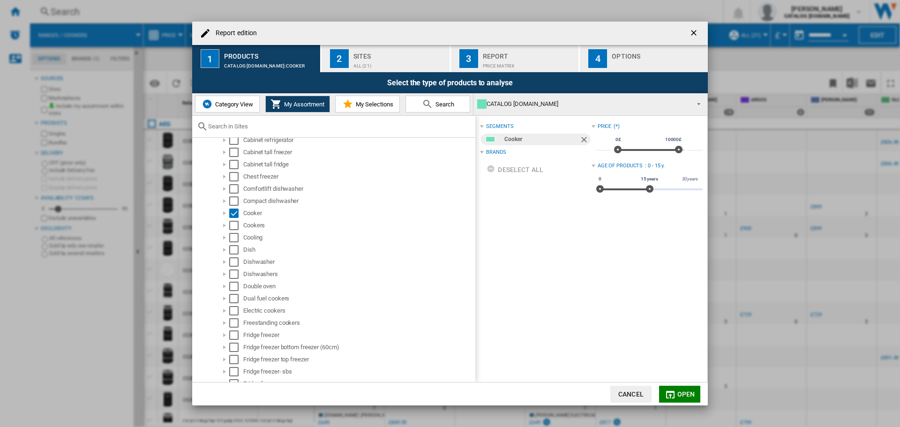
click at [388, 59] on div "ALL (21)" at bounding box center [399, 64] width 92 height 10
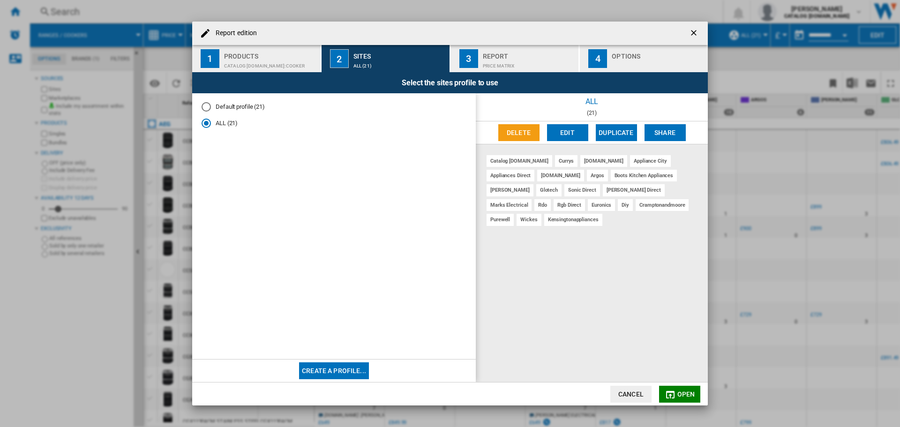
click at [502, 59] on div "Price Matrix" at bounding box center [529, 64] width 92 height 10
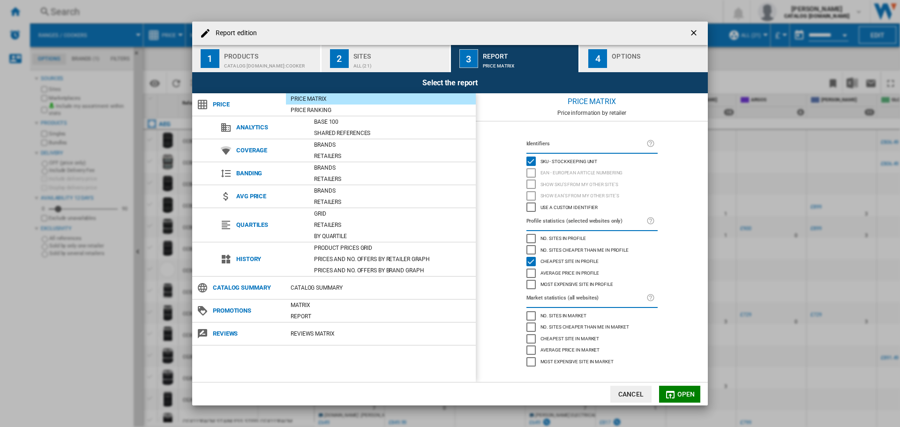
click at [632, 59] on div "Report edition ..." at bounding box center [658, 64] width 92 height 10
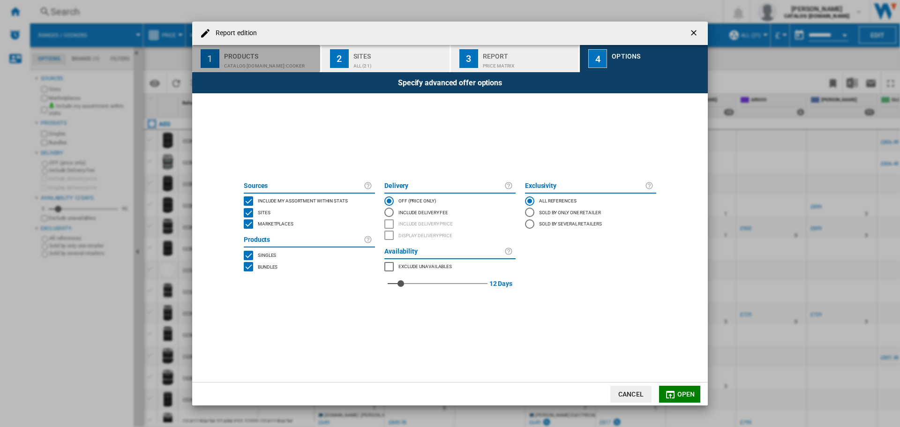
click at [262, 59] on div "CATALOG [DOMAIN_NAME]:Cooker" at bounding box center [270, 64] width 92 height 10
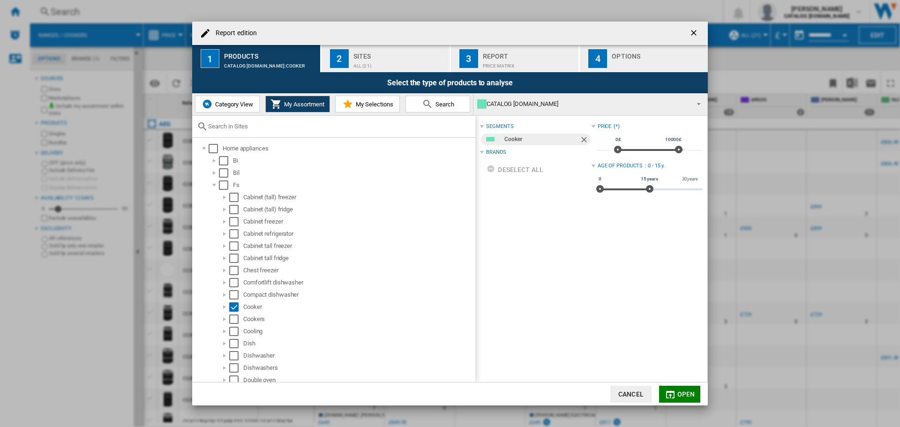
click at [482, 152] on div "Report edition ..." at bounding box center [482, 152] width 4 height 4
click at [682, 391] on span "Open" at bounding box center [686, 395] width 18 height 8
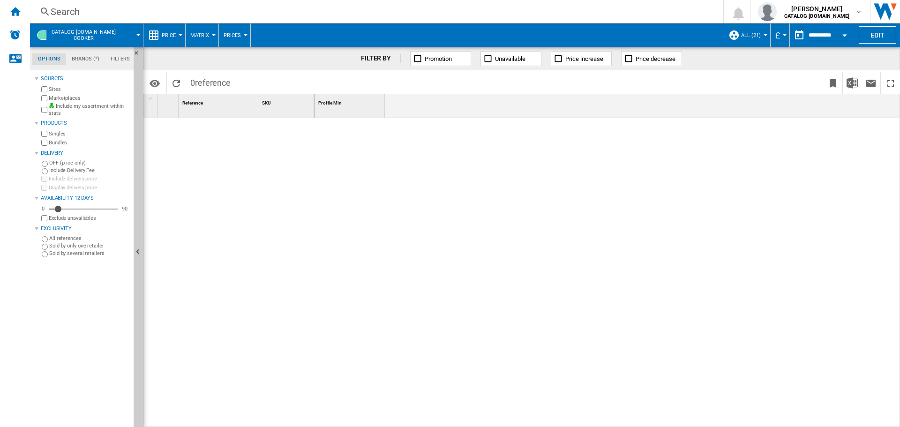
click at [105, 37] on span "CATALOG [DOMAIN_NAME] Cooker" at bounding box center [84, 35] width 64 height 12
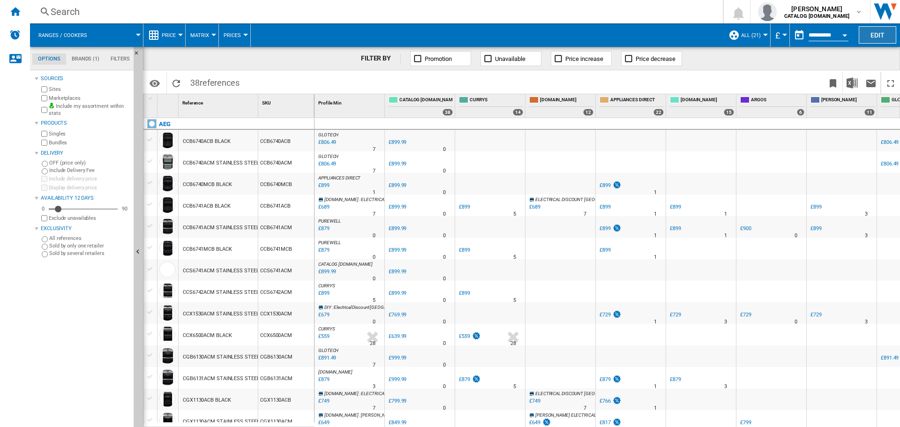
click at [884, 35] on button "Edit" at bounding box center [878, 34] width 38 height 17
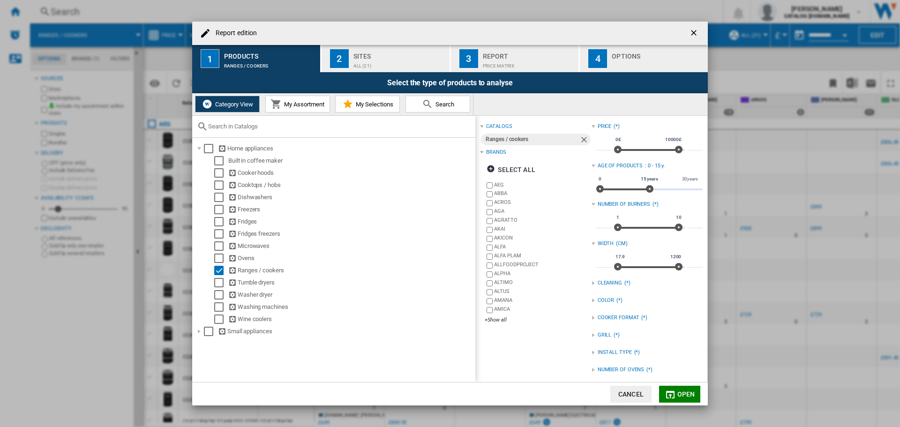
click at [358, 103] on span "My Selections" at bounding box center [373, 104] width 40 height 7
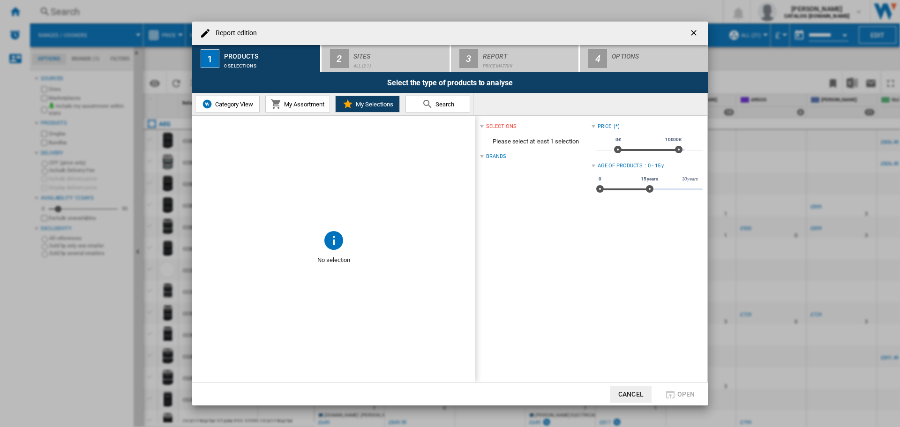
click at [280, 104] on md-icon "Report edition ..." at bounding box center [276, 103] width 11 height 11
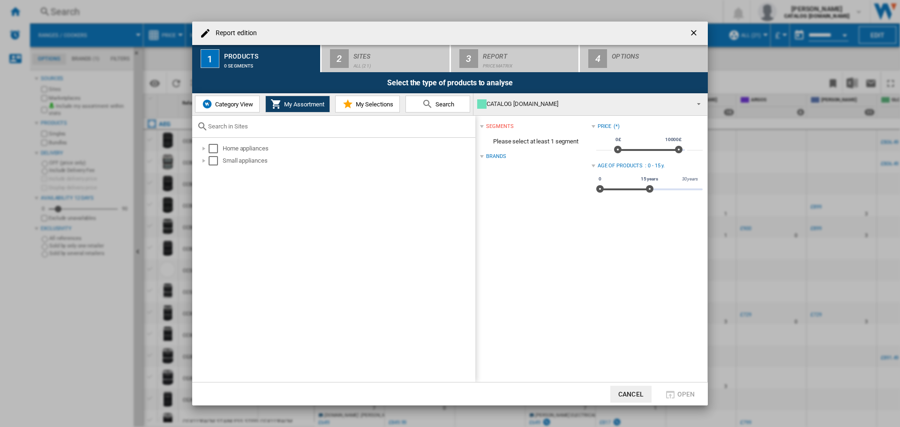
click at [215, 106] on span "Category View" at bounding box center [233, 104] width 40 height 7
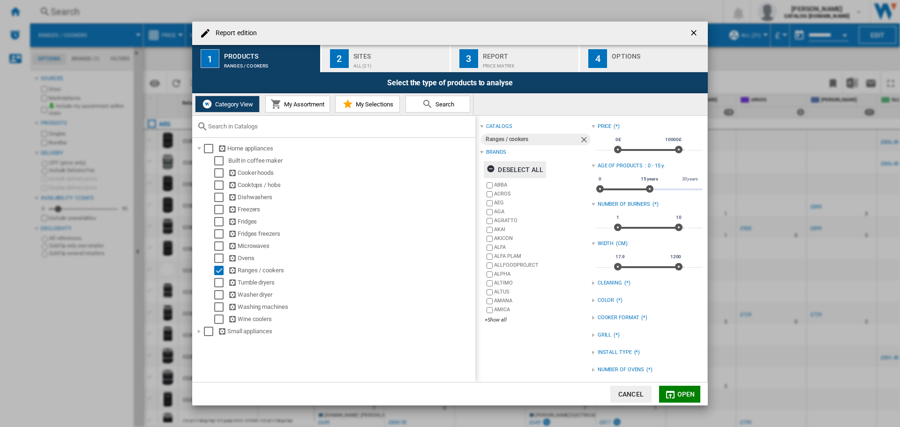
click at [488, 165] on ng-md-icon "Report edition ..." at bounding box center [492, 170] width 11 height 11
click at [687, 393] on span "Open" at bounding box center [686, 395] width 18 height 8
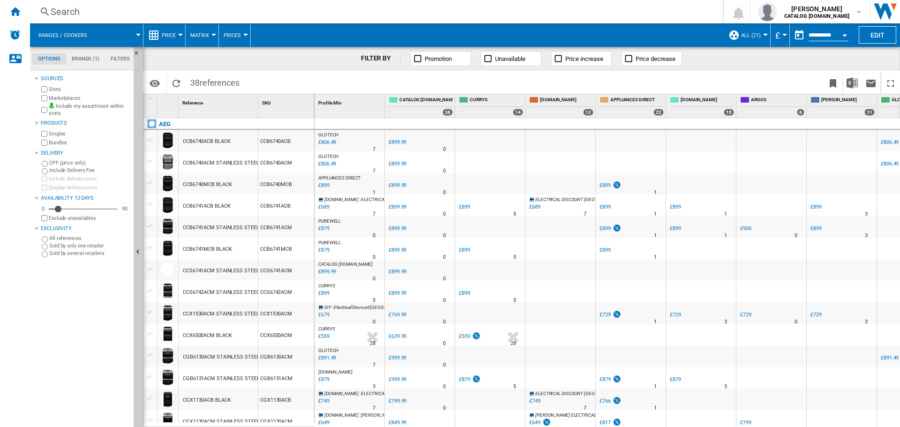
click at [758, 33] on span "ALL (21)" at bounding box center [751, 35] width 20 height 6
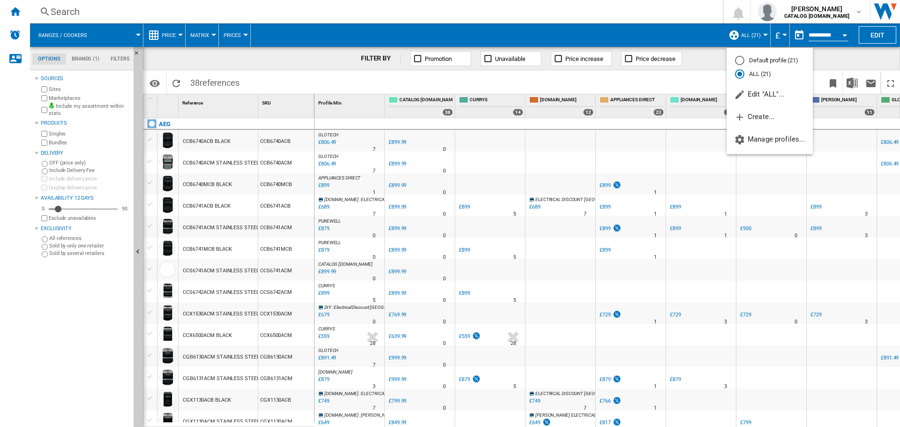
click at [761, 33] on md-backdrop at bounding box center [450, 213] width 900 height 427
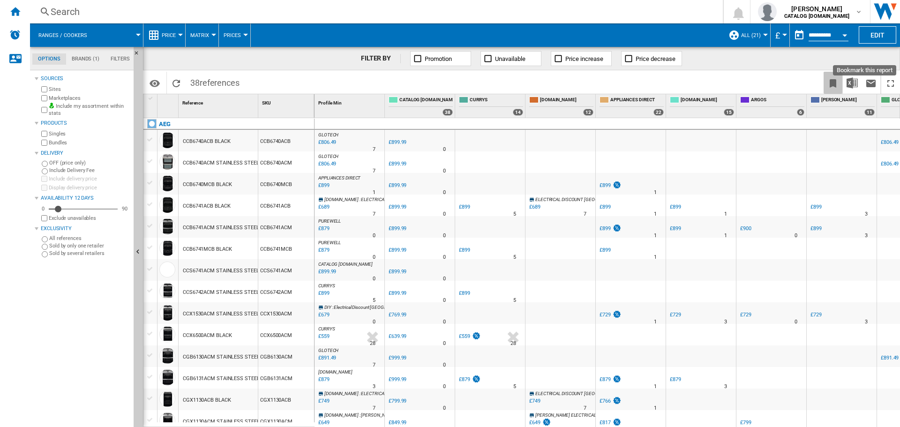
click at [833, 84] on ng-md-icon "Bookmark this report" at bounding box center [832, 83] width 11 height 11
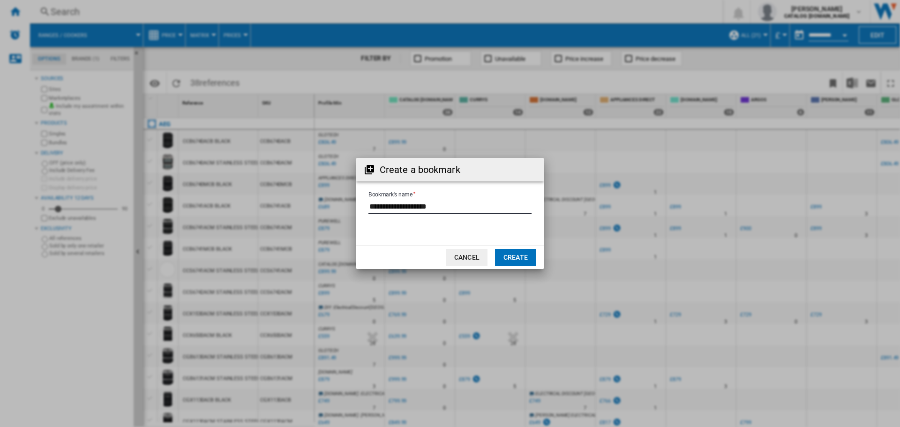
drag, startPoint x: 466, startPoint y: 206, endPoint x: 355, endPoint y: 207, distance: 111.1
click at [355, 207] on div "Create a bookmark Bookmark's name Cancel Create" at bounding box center [450, 213] width 900 height 427
type input "**********"
click at [518, 256] on button "Create" at bounding box center [515, 257] width 41 height 17
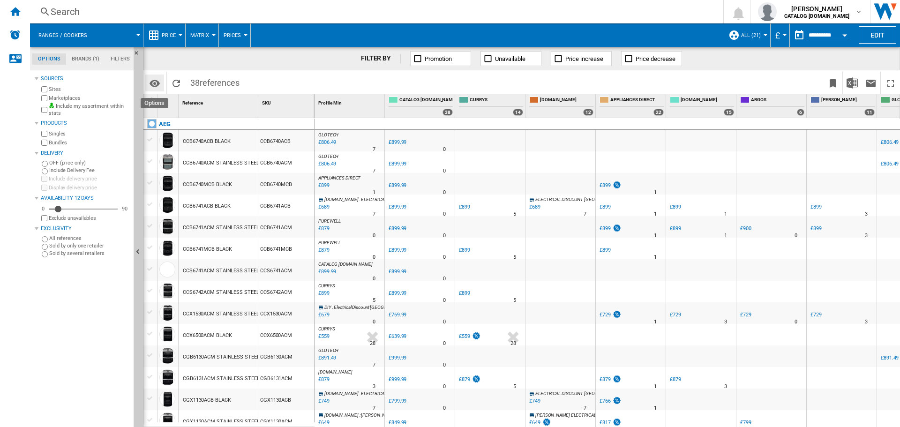
click at [155, 79] on md-icon "Options" at bounding box center [154, 83] width 11 height 11
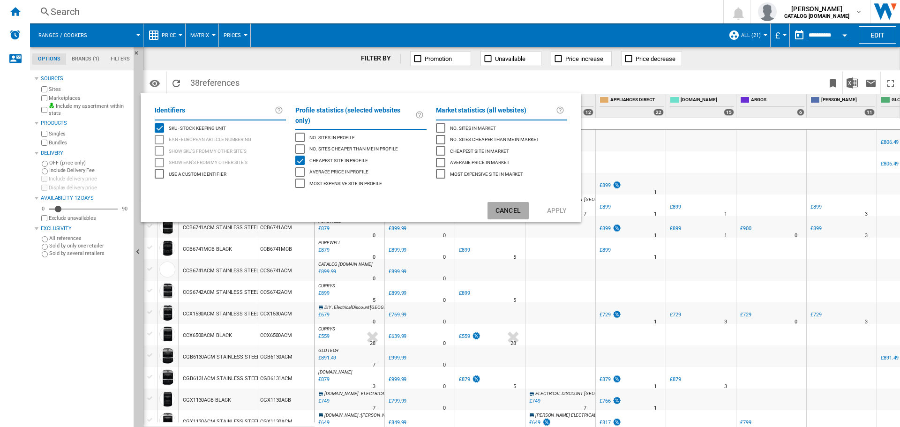
click at [512, 202] on button "Cancel" at bounding box center [508, 210] width 41 height 17
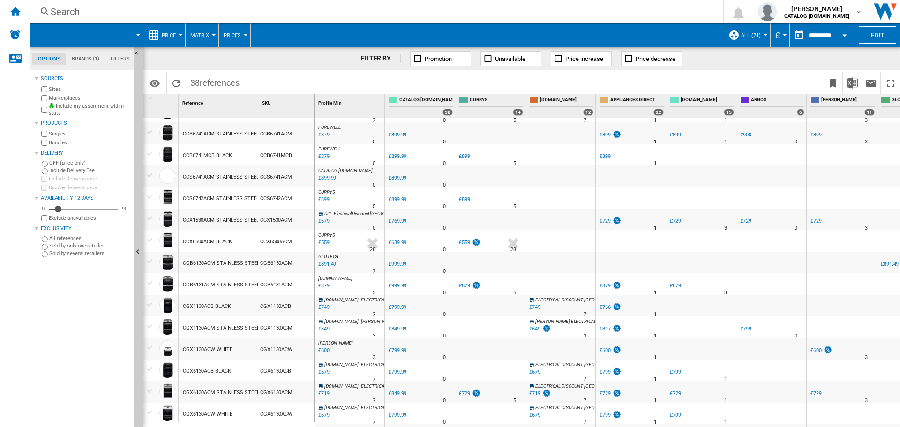
click at [321, 243] on div "£559" at bounding box center [323, 242] width 13 height 9
click at [325, 329] on div "£649" at bounding box center [323, 328] width 13 height 9
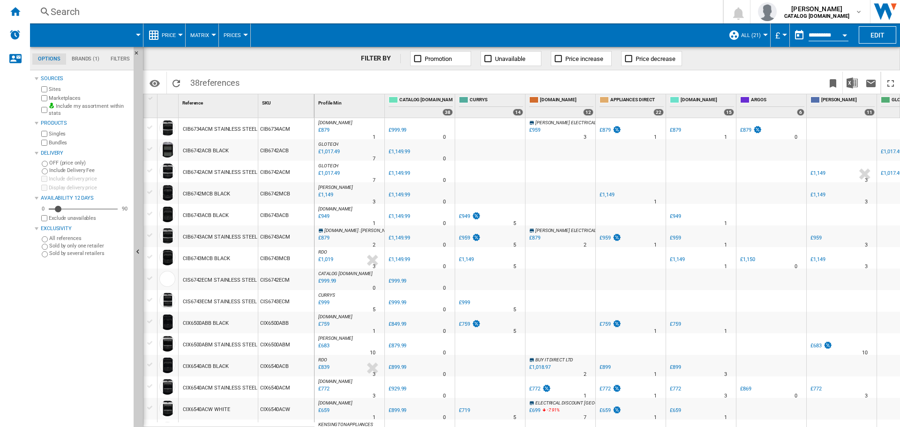
scroll to position [469, 0]
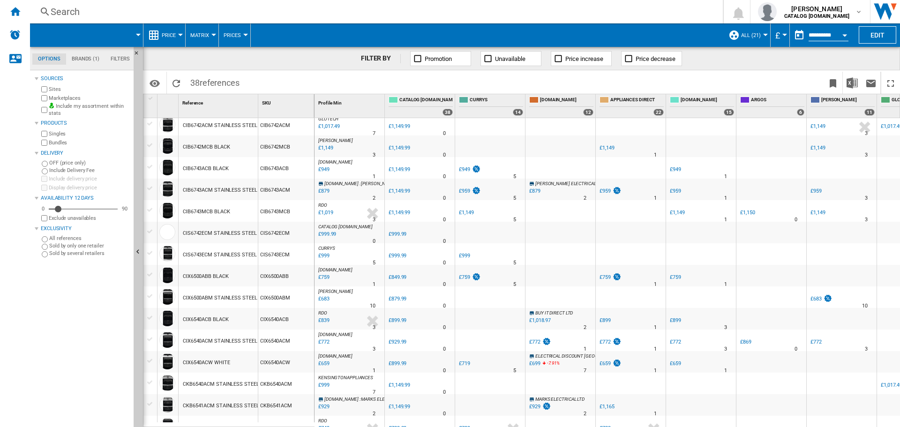
click at [328, 278] on div "£759" at bounding box center [323, 277] width 13 height 9
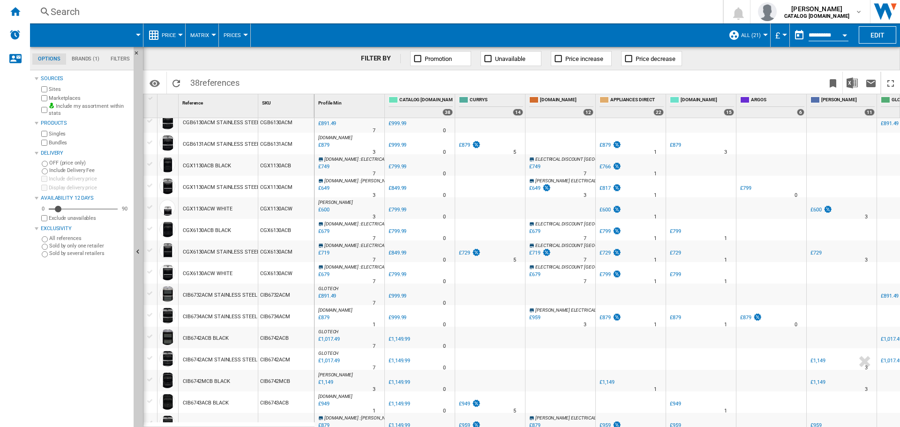
scroll to position [0, 0]
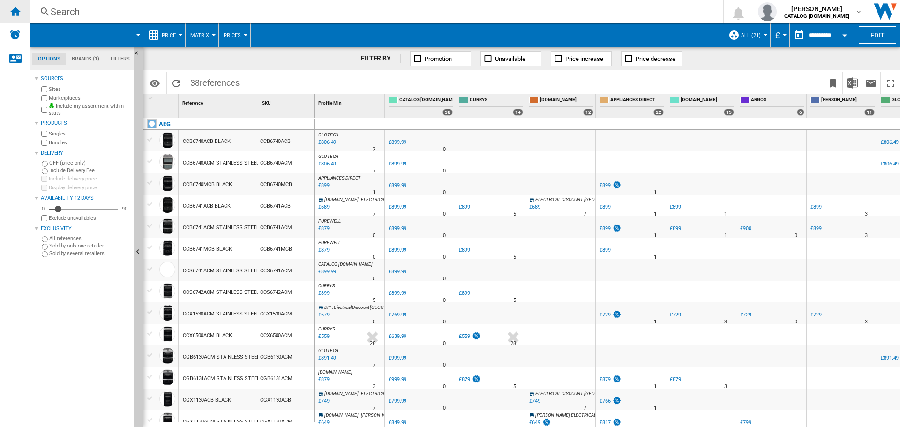
click at [16, 10] on ng-md-icon "Home" at bounding box center [14, 11] width 11 height 11
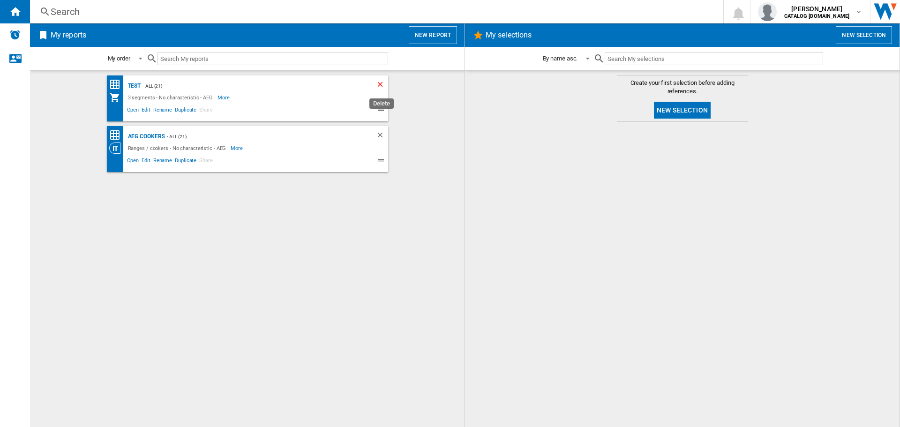
click at [383, 83] on ng-md-icon "Delete" at bounding box center [381, 85] width 11 height 11
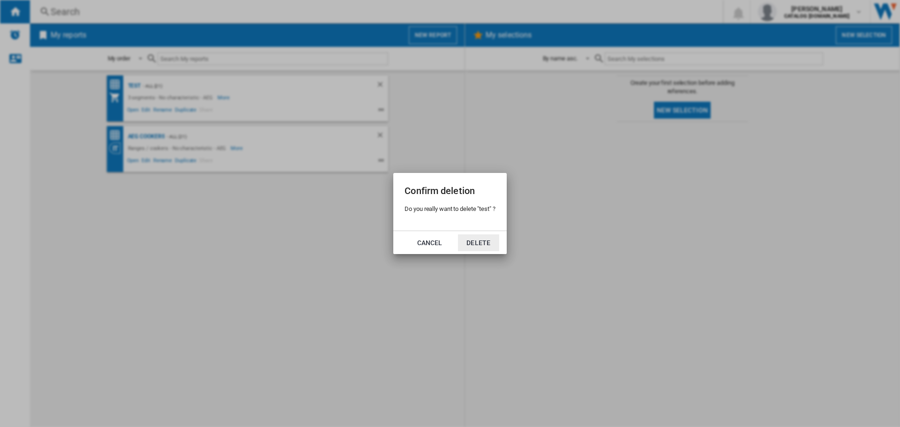
click at [488, 247] on button "Delete" at bounding box center [478, 242] width 41 height 17
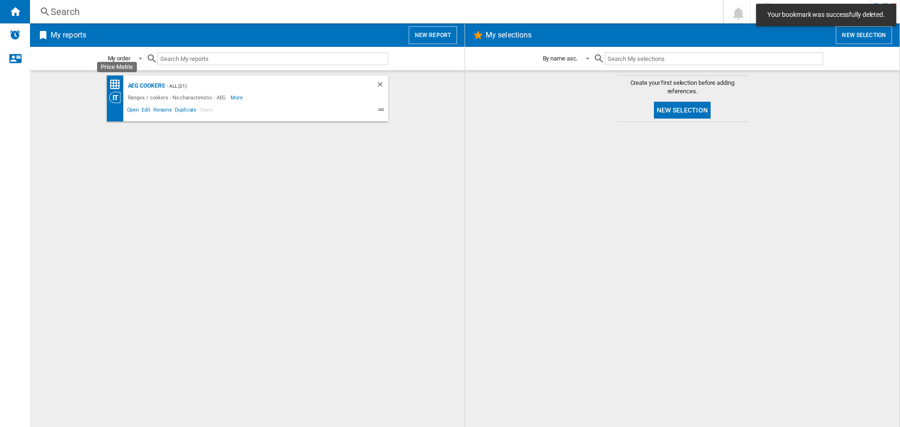
click at [117, 83] on ng-md-icon "Price Matrix" at bounding box center [114, 84] width 11 height 11
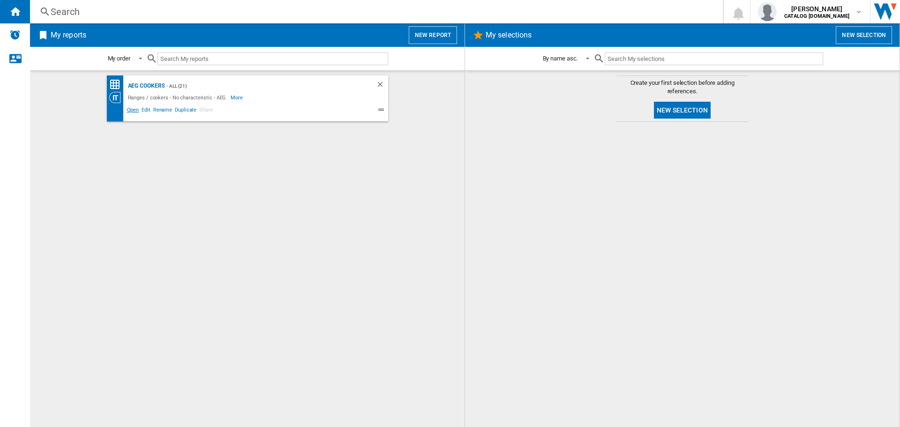
click at [134, 111] on span "Open" at bounding box center [133, 110] width 15 height 11
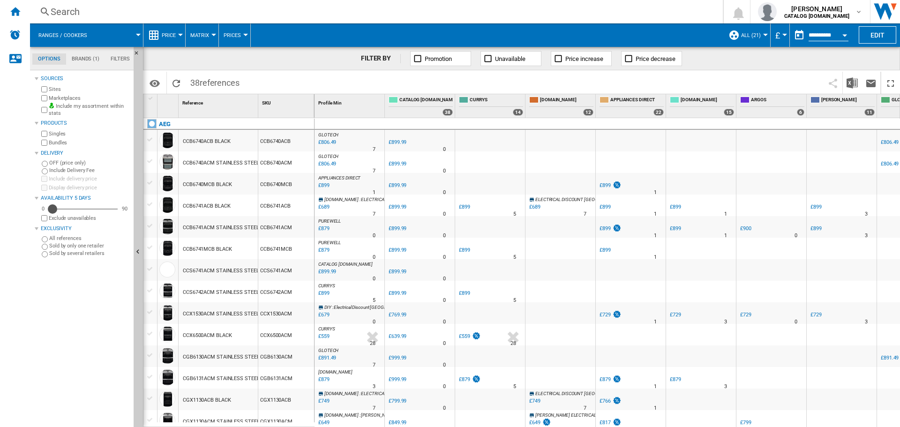
drag, startPoint x: 59, startPoint y: 209, endPoint x: 53, endPoint y: 207, distance: 5.8
click at [53, 207] on div "Availability" at bounding box center [52, 208] width 9 height 9
